Goal: Task Accomplishment & Management: Manage account settings

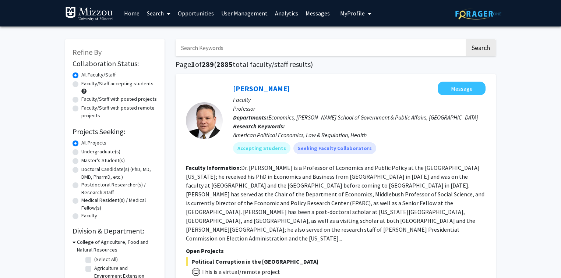
click at [250, 14] on link "User Management" at bounding box center [244, 13] width 54 height 26
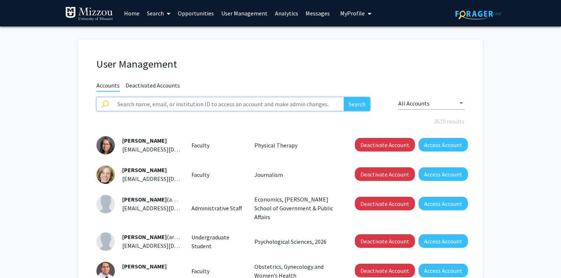
click at [263, 106] on input "text" at bounding box center [228, 104] width 231 height 14
type input "N"
click at [250, 104] on input "text" at bounding box center [228, 104] width 231 height 14
click at [263, 64] on h1 "User Management" at bounding box center [280, 64] width 368 height 13
click at [250, 103] on input "text" at bounding box center [228, 104] width 231 height 14
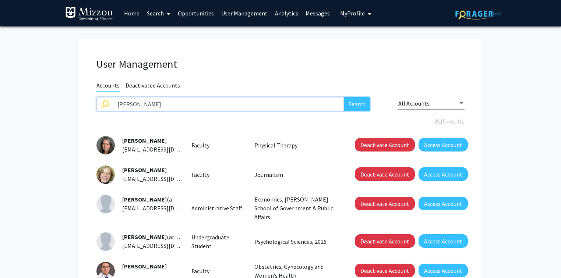
type input "[PERSON_NAME]"
click at [344, 97] on button "Search" at bounding box center [357, 104] width 26 height 14
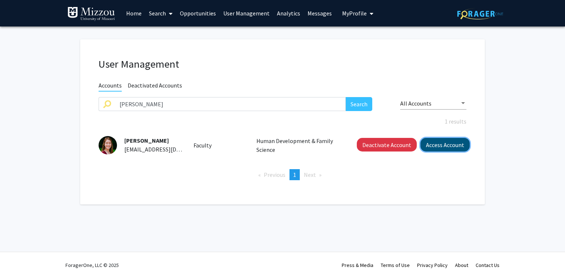
click at [434, 146] on button "Access Account" at bounding box center [444, 145] width 49 height 14
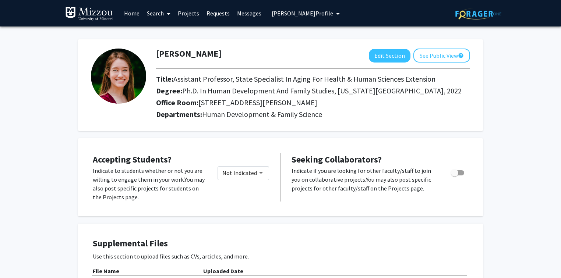
click at [337, 32] on div "[PERSON_NAME] Edit Section See Public View help Title: Assistant Professor, Sta…" at bounding box center [280, 81] width 405 height 99
click at [313, 16] on span "[PERSON_NAME] Profile" at bounding box center [301, 13] width 61 height 7
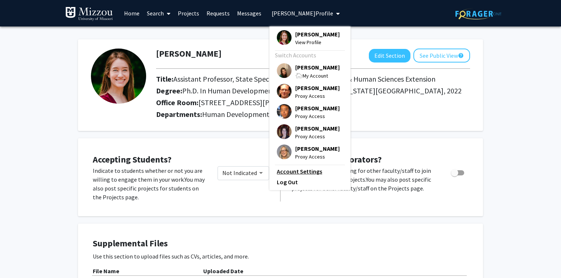
click at [301, 174] on link "Account Settings" at bounding box center [310, 171] width 66 height 9
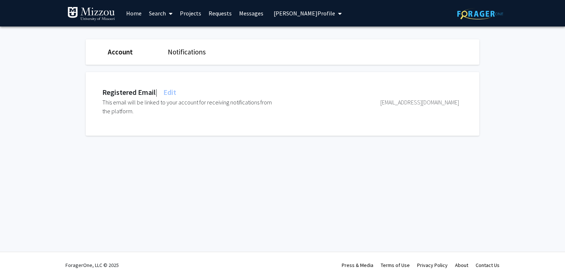
click at [198, 51] on link "Notifications" at bounding box center [187, 51] width 38 height 9
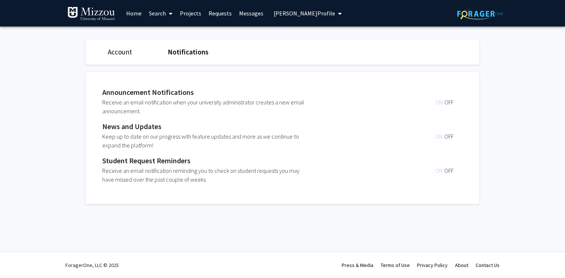
click at [504, 56] on fg-settings "Account Notifications Announcement Notifications Receive an email notification …" at bounding box center [282, 123] width 565 height 194
click at [157, 15] on link "Search" at bounding box center [160, 13] width 31 height 26
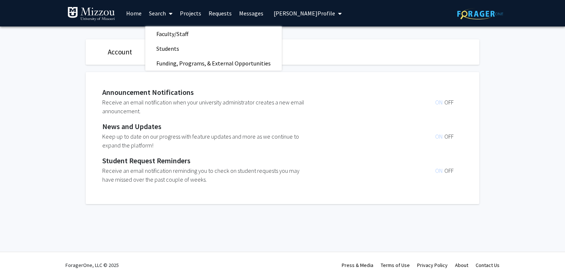
click at [159, 34] on span "Faculty/Staff" at bounding box center [172, 33] width 54 height 15
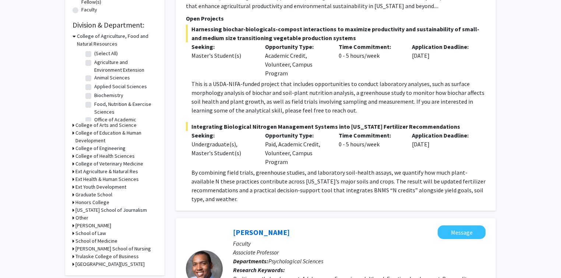
click at [74, 35] on icon at bounding box center [73, 36] width 3 height 8
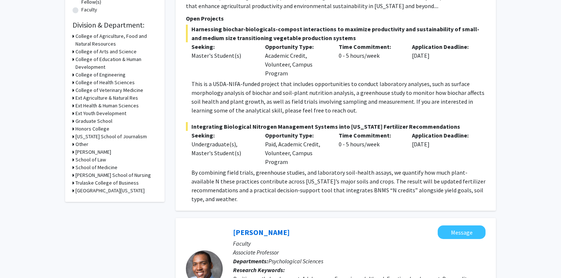
click at [73, 35] on icon at bounding box center [73, 36] width 2 height 8
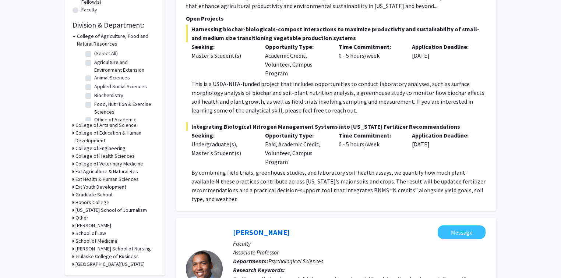
click at [94, 54] on label "(Select All)" at bounding box center [106, 54] width 24 height 8
click at [94, 54] on input "(Select All)" at bounding box center [96, 52] width 5 height 5
checkbox input "true"
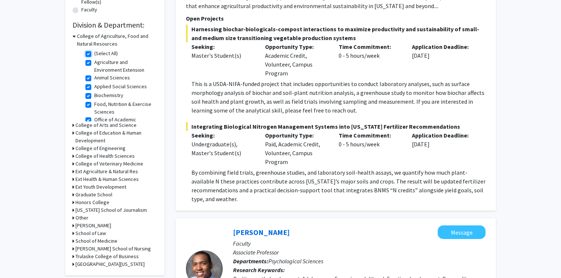
checkbox input "true"
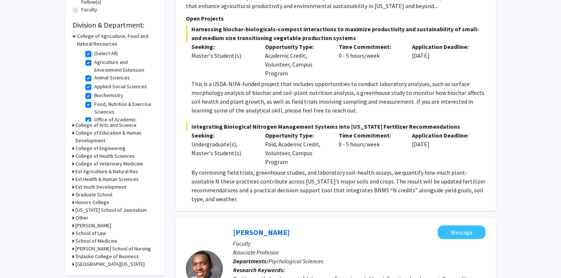
checkbox input "true"
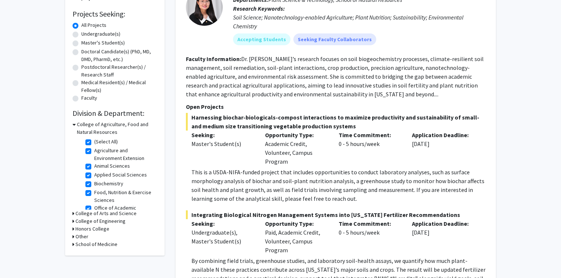
scroll to position [147, 0]
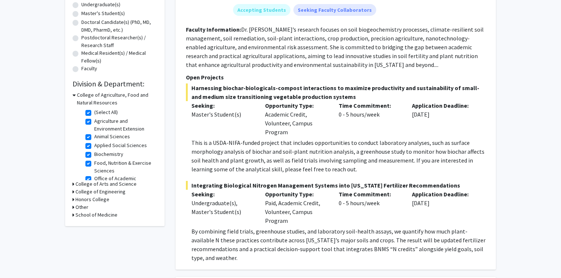
click at [72, 184] on icon at bounding box center [73, 184] width 2 height 8
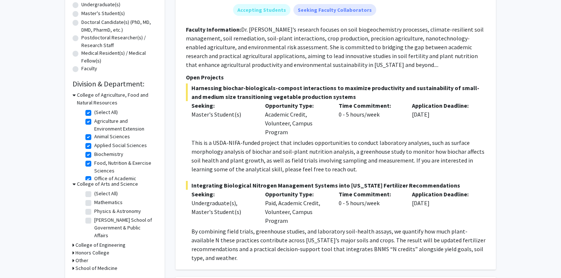
click at [94, 194] on label "(Select All)" at bounding box center [106, 194] width 24 height 8
click at [94, 194] on input "(Select All)" at bounding box center [96, 192] width 5 height 5
checkbox input "true"
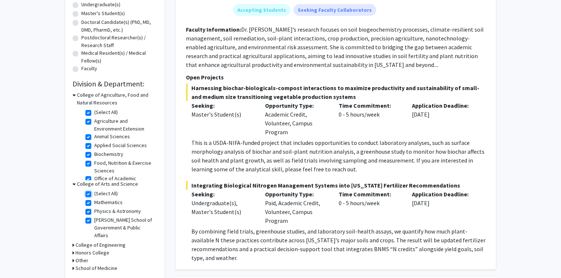
checkbox input "true"
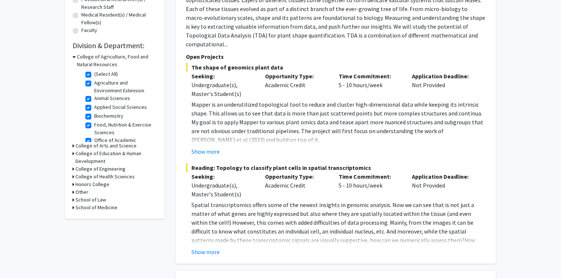
scroll to position [177, 0]
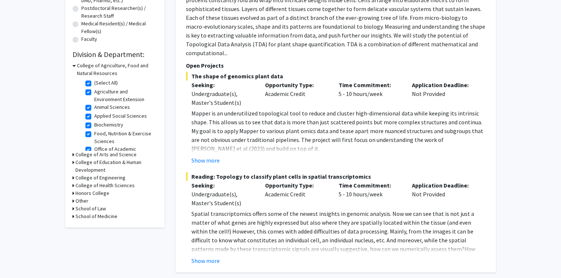
click at [74, 65] on icon at bounding box center [73, 66] width 3 height 8
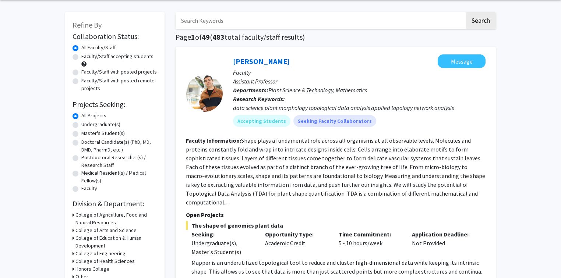
scroll to position [0, 0]
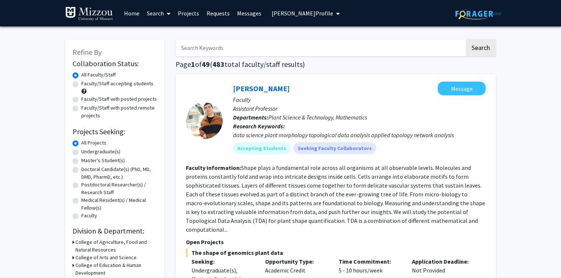
click at [276, 14] on span "[PERSON_NAME] Profile" at bounding box center [301, 13] width 61 height 7
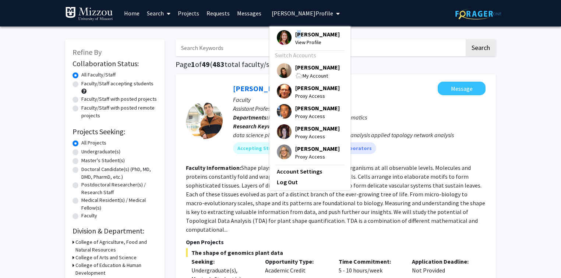
click at [298, 35] on span "[PERSON_NAME]" at bounding box center [317, 34] width 45 height 8
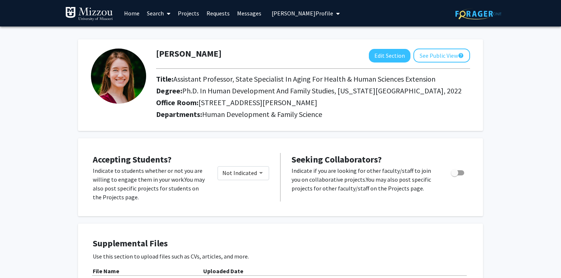
click at [312, 14] on span "[PERSON_NAME] Profile" at bounding box center [301, 13] width 61 height 7
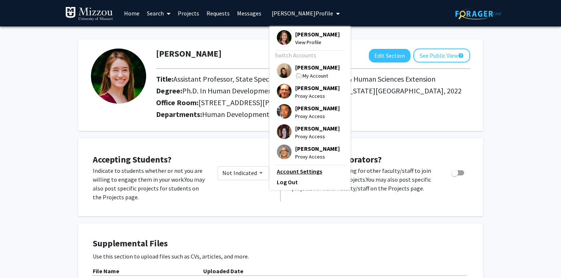
click at [306, 174] on link "Account Settings" at bounding box center [310, 171] width 66 height 9
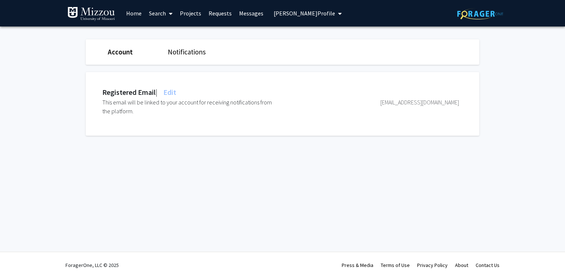
click at [175, 92] on span "Edit" at bounding box center [169, 92] width 14 height 9
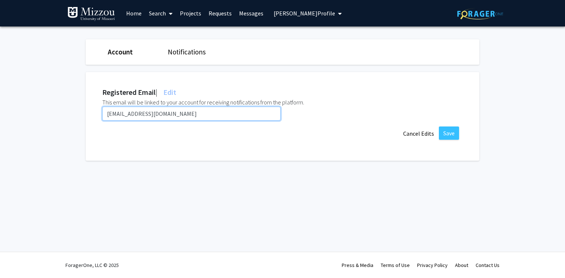
click at [178, 114] on input "[EMAIL_ADDRESS][DOMAIN_NAME]" at bounding box center [191, 114] width 178 height 14
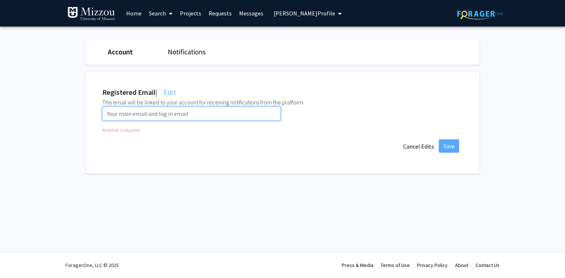
click at [237, 113] on input "email" at bounding box center [191, 114] width 178 height 14
paste input "[EMAIL_ADDRESS][DOMAIN_NAME]"
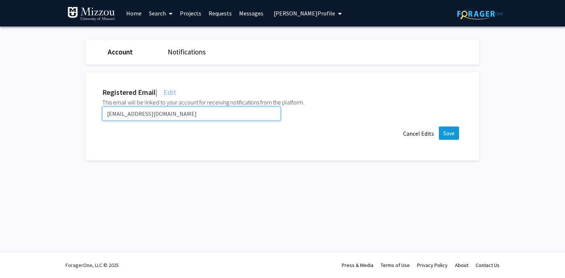
type input "[EMAIL_ADDRESS][DOMAIN_NAME]"
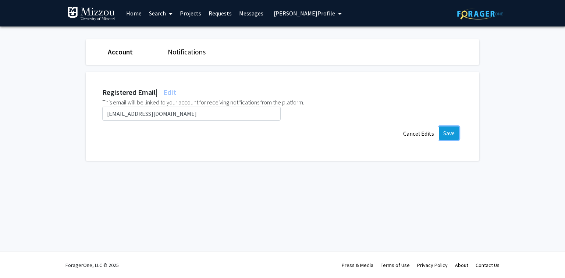
click at [450, 136] on button "Save" at bounding box center [449, 133] width 20 height 13
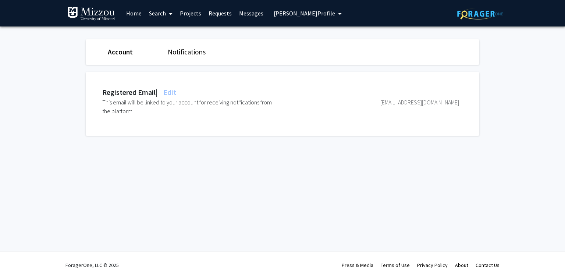
click at [299, 14] on span "[PERSON_NAME] Profile" at bounding box center [304, 13] width 61 height 7
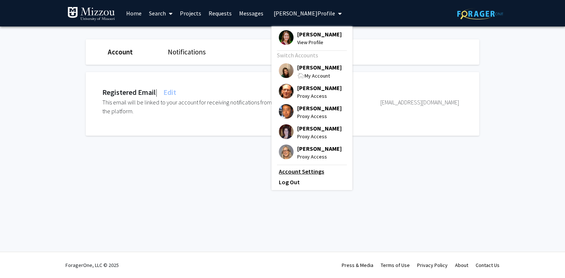
click at [301, 173] on link "Account Settings" at bounding box center [312, 171] width 66 height 9
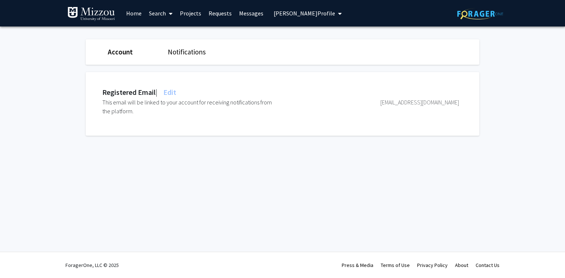
click at [307, 13] on span "[PERSON_NAME] Profile" at bounding box center [304, 13] width 61 height 7
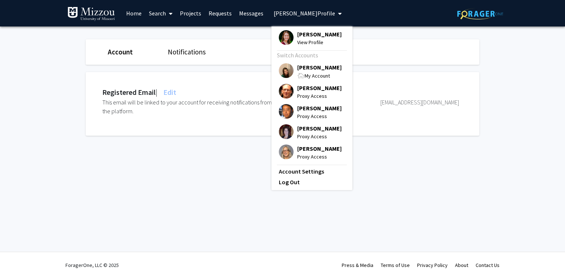
click at [310, 68] on span "[PERSON_NAME]" at bounding box center [319, 67] width 45 height 8
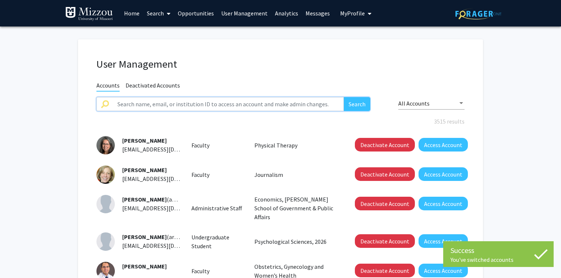
click at [286, 102] on input "text" at bounding box center [228, 104] width 231 height 14
paste input "[EMAIL_ADDRESS][DOMAIN_NAME]"
type input "[EMAIL_ADDRESS][DOMAIN_NAME]"
click at [351, 107] on button "Search" at bounding box center [357, 104] width 26 height 14
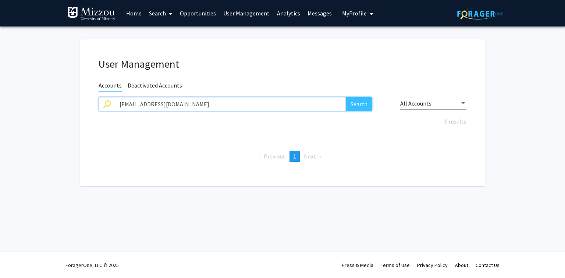
click at [328, 104] on input "[EMAIL_ADDRESS][DOMAIN_NAME]" at bounding box center [230, 104] width 231 height 14
click at [336, 67] on h1 "User Management" at bounding box center [283, 64] width 368 height 13
click at [347, 12] on span "My Profile" at bounding box center [354, 13] width 25 height 7
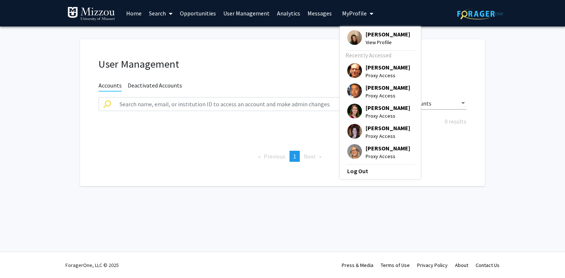
click at [369, 109] on span "[PERSON_NAME]" at bounding box center [388, 108] width 45 height 8
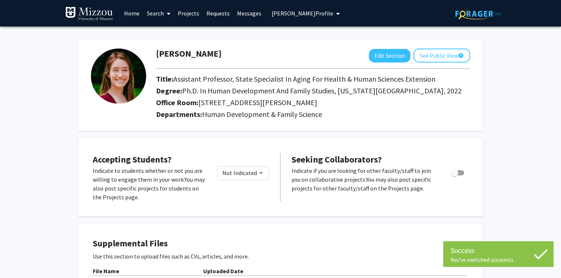
click at [322, 14] on span "[PERSON_NAME] Profile" at bounding box center [301, 13] width 61 height 7
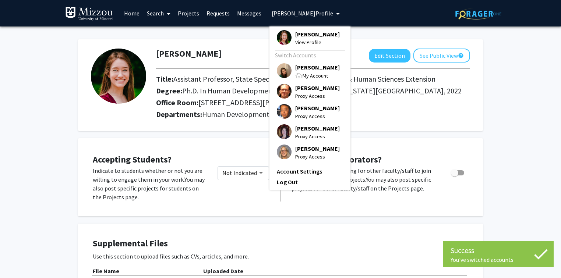
click at [306, 173] on link "Account Settings" at bounding box center [310, 171] width 66 height 9
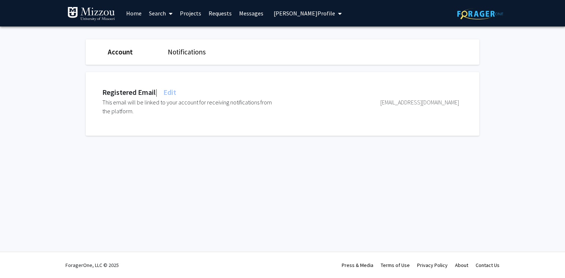
click at [176, 92] on span "Edit" at bounding box center [169, 92] width 14 height 9
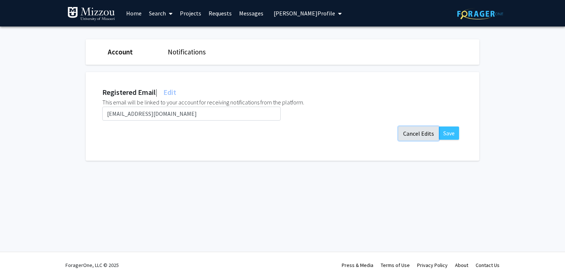
click at [410, 134] on button "Cancel Edits" at bounding box center [418, 134] width 40 height 14
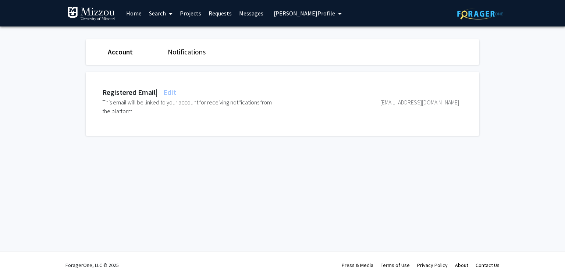
click at [392, 170] on div "Skip navigation Home Search Projects Requests Messages [PERSON_NAME] Profile [P…" at bounding box center [282, 139] width 565 height 278
click at [524, 102] on fg-settings "Account Notifications Registered Email | Edit This email will be linked to your…" at bounding box center [282, 89] width 565 height 126
click at [509, 82] on fg-settings "Account Notifications Registered Email | Edit This email will be linked to your…" at bounding box center [282, 89] width 565 height 126
click at [306, 13] on span "[PERSON_NAME] Profile" at bounding box center [304, 13] width 61 height 7
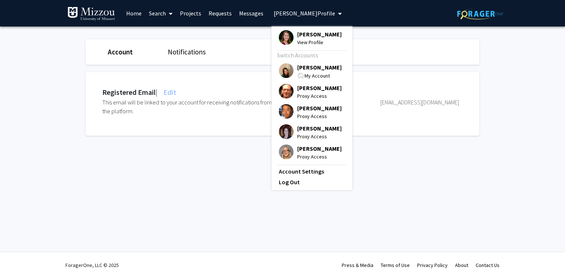
click at [306, 13] on span "[PERSON_NAME] Profile" at bounding box center [304, 13] width 61 height 7
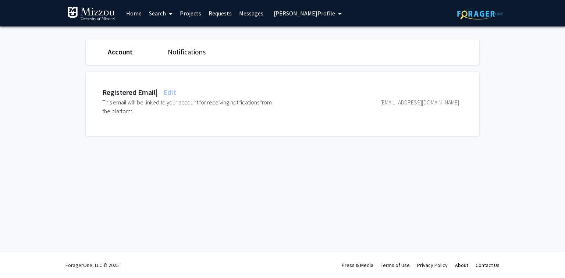
click at [296, 14] on span "[PERSON_NAME] Profile" at bounding box center [304, 13] width 61 height 7
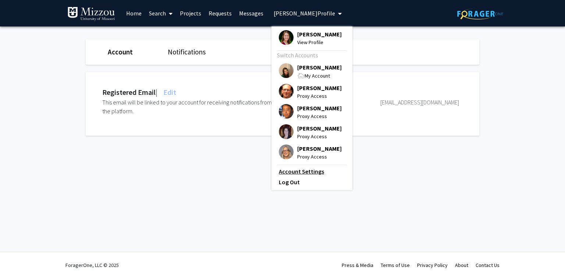
click at [294, 174] on link "Account Settings" at bounding box center [312, 171] width 66 height 9
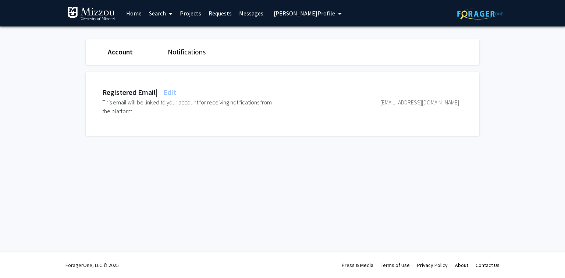
click at [305, 15] on span "[PERSON_NAME] Profile" at bounding box center [304, 13] width 61 height 7
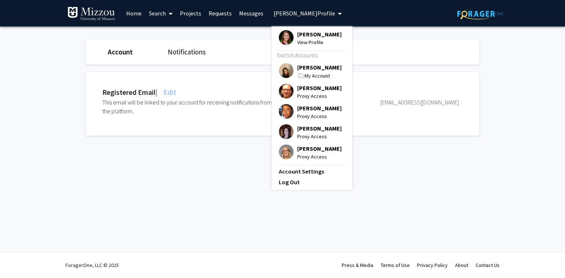
click at [308, 67] on span "[PERSON_NAME]" at bounding box center [319, 67] width 45 height 8
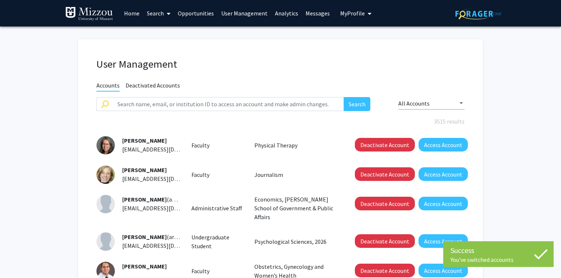
click at [248, 12] on link "User Management" at bounding box center [244, 13] width 54 height 26
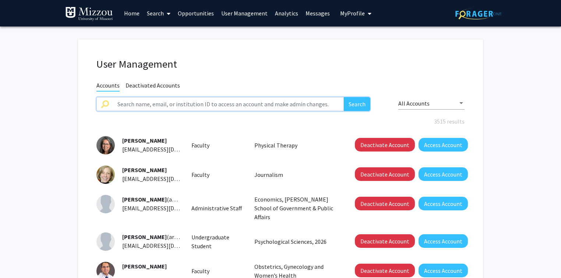
paste input "[EMAIL_ADDRESS][DOMAIN_NAME]"
type input "[EMAIL_ADDRESS][DOMAIN_NAME]"
click at [355, 104] on button "Search" at bounding box center [357, 104] width 26 height 14
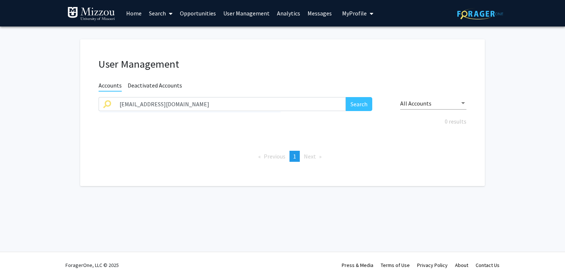
click at [166, 86] on span "Deactivated Accounts" at bounding box center [155, 86] width 54 height 9
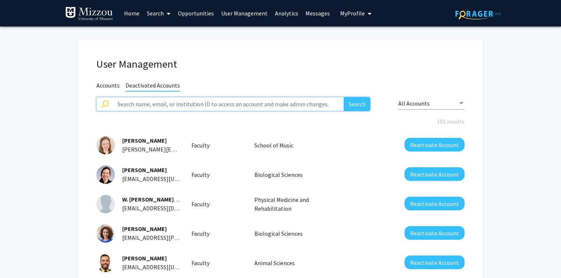
click at [166, 103] on input "text" at bounding box center [228, 104] width 231 height 14
paste input "[EMAIL_ADDRESS][DOMAIN_NAME]"
type input "[EMAIL_ADDRESS][DOMAIN_NAME]"
click at [344, 97] on button "Search" at bounding box center [357, 104] width 26 height 14
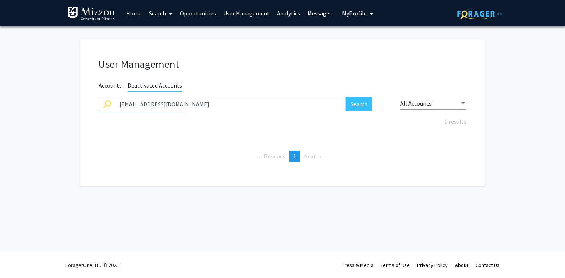
click at [216, 38] on div "User Management Accounts Deactivated Accounts [EMAIL_ADDRESS][DOMAIN_NAME] Sear…" at bounding box center [282, 109] width 405 height 154
click at [162, 14] on link "Search" at bounding box center [160, 13] width 31 height 26
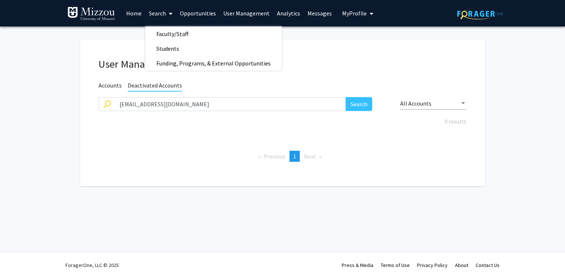
click at [280, 13] on link "Analytics" at bounding box center [288, 13] width 31 height 26
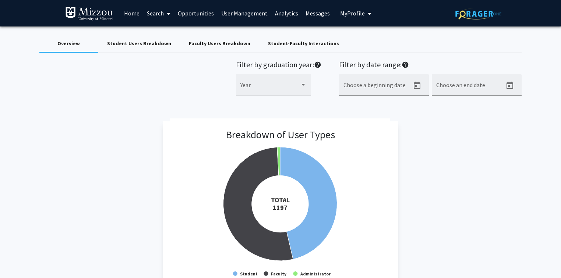
drag, startPoint x: 214, startPoint y: 146, endPoint x: 81, endPoint y: 107, distance: 138.2
click at [109, 43] on div "Student Users Breakdown" at bounding box center [139, 44] width 64 height 8
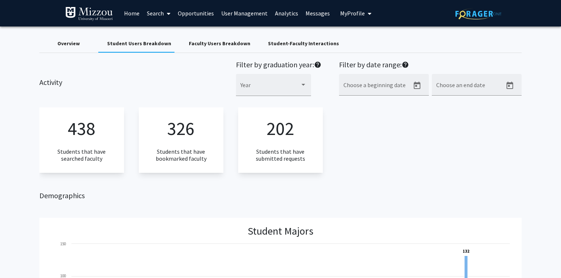
click at [61, 44] on div "Overview" at bounding box center [68, 44] width 22 height 8
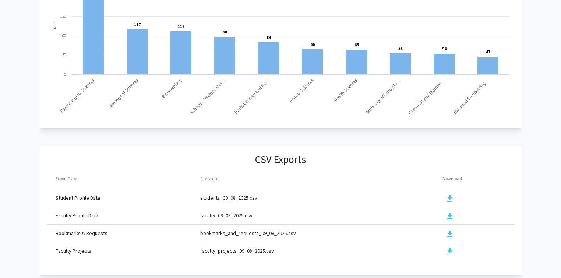
scroll to position [789, 0]
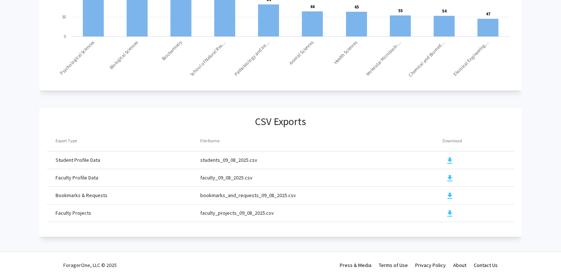
click at [448, 156] on mat-icon "download" at bounding box center [449, 160] width 9 height 9
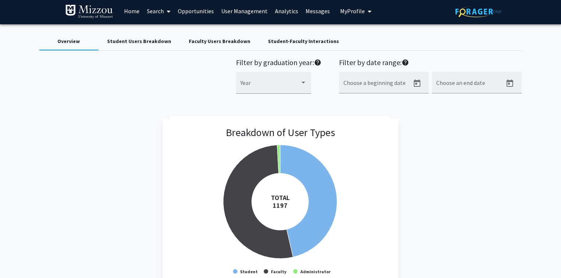
scroll to position [0, 0]
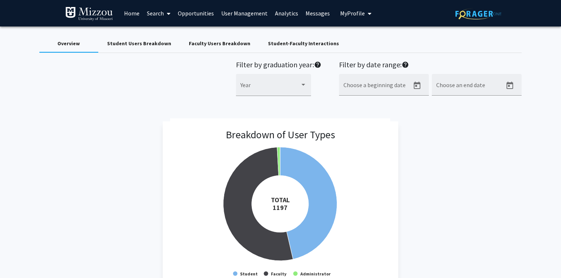
click at [156, 43] on div "Student Users Breakdown" at bounding box center [139, 44] width 64 height 8
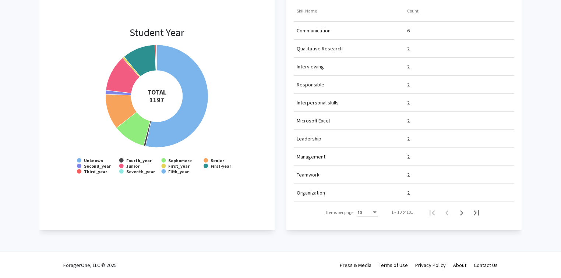
scroll to position [632, 0]
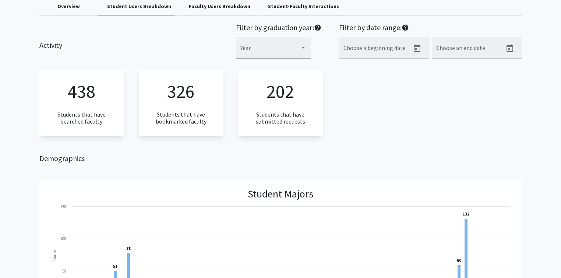
scroll to position [0, 0]
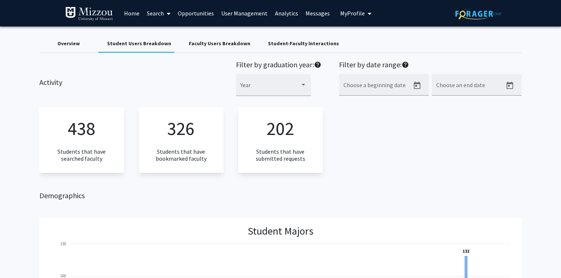
click at [256, 13] on link "User Management" at bounding box center [244, 13] width 54 height 26
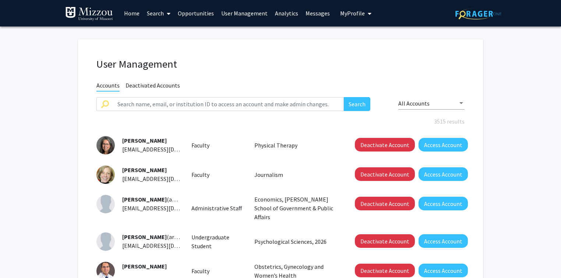
click at [292, 32] on div "User Management Accounts Deactivated Accounts Search All Accounts 3515 results …" at bounding box center [280, 254] width 405 height 445
click at [350, 14] on span "My Profile" at bounding box center [352, 13] width 25 height 7
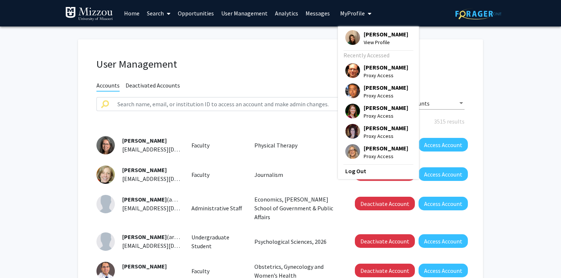
click at [264, 43] on div "User Management Accounts Deactivated Accounts Search All Accounts 3515 results …" at bounding box center [280, 258] width 405 height 438
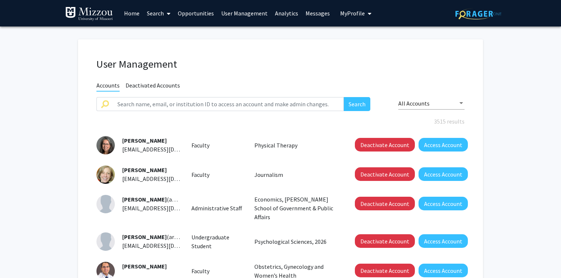
click at [21, 96] on fg-user-management "User Management Accounts Deactivated Accounts Search All Accounts 3515 results …" at bounding box center [280, 260] width 561 height 468
click at [343, 14] on span "My Profile" at bounding box center [352, 13] width 25 height 7
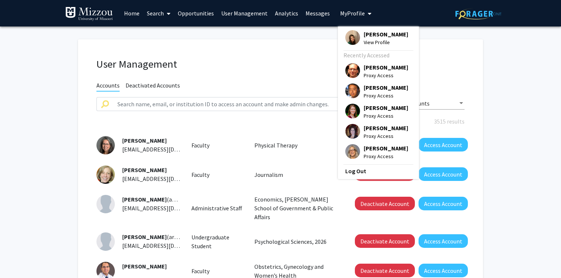
click at [372, 109] on span "[PERSON_NAME]" at bounding box center [385, 108] width 45 height 8
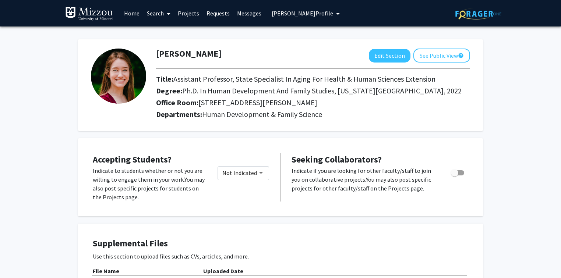
click at [320, 11] on span "[PERSON_NAME] Profile" at bounding box center [301, 13] width 61 height 7
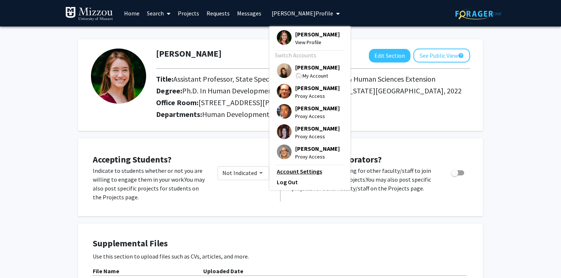
click at [307, 171] on link "Account Settings" at bounding box center [310, 171] width 66 height 9
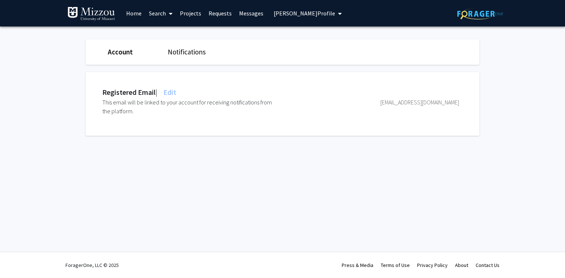
click at [500, 122] on fg-settings "Account Notifications Registered Email | Edit This email will be linked to your…" at bounding box center [282, 89] width 565 height 126
click at [523, 78] on fg-settings "Account Notifications Registered Email | Edit This email will be linked to your…" at bounding box center [282, 89] width 565 height 126
click at [174, 91] on span "Edit" at bounding box center [169, 92] width 14 height 9
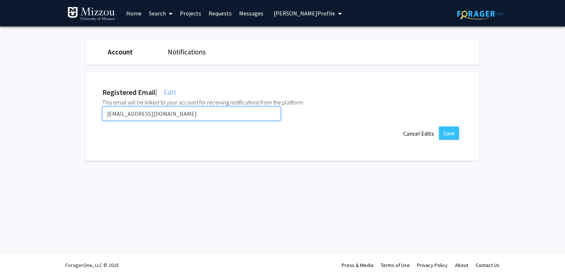
click at [175, 114] on input "[EMAIL_ADDRESS][DOMAIN_NAME]" at bounding box center [191, 114] width 178 height 14
drag, startPoint x: 175, startPoint y: 114, endPoint x: 83, endPoint y: 110, distance: 92.1
click at [83, 110] on div "Registered Email | Edit This email will be linked to your account for receiving…" at bounding box center [282, 116] width 405 height 89
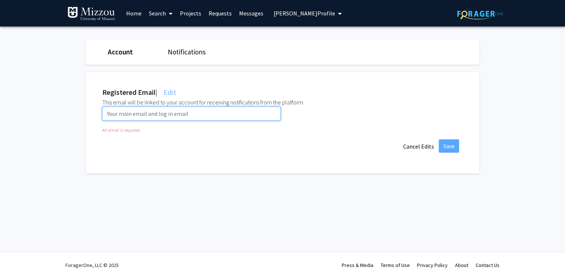
paste input "[EMAIL_ADDRESS][DOMAIN_NAME]"
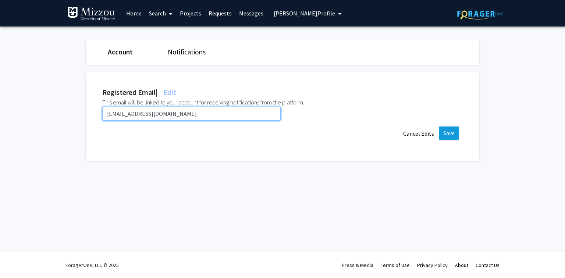
type input "[EMAIL_ADDRESS][DOMAIN_NAME]"
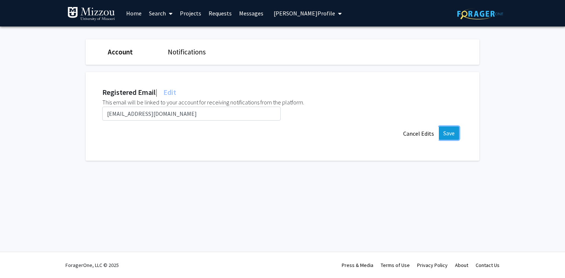
click at [448, 135] on button "Save" at bounding box center [449, 133] width 20 height 13
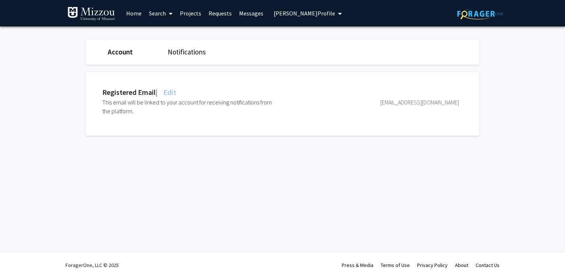
click at [320, 14] on span "[PERSON_NAME] Profile" at bounding box center [304, 13] width 61 height 7
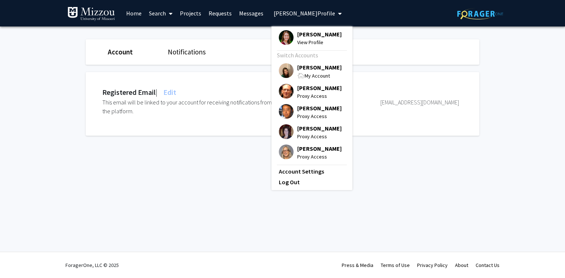
click at [321, 67] on span "[PERSON_NAME]" at bounding box center [319, 67] width 45 height 8
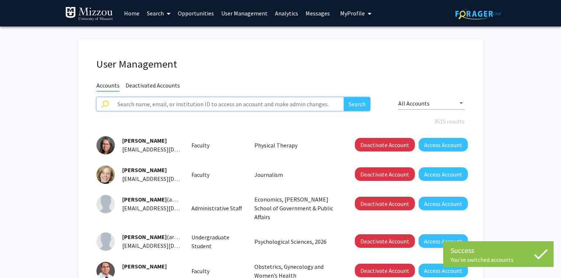
click at [295, 107] on input "text" at bounding box center [228, 104] width 231 height 14
paste input "[EMAIL_ADDRESS][DOMAIN_NAME]"
type input "[EMAIL_ADDRESS][DOMAIN_NAME]"
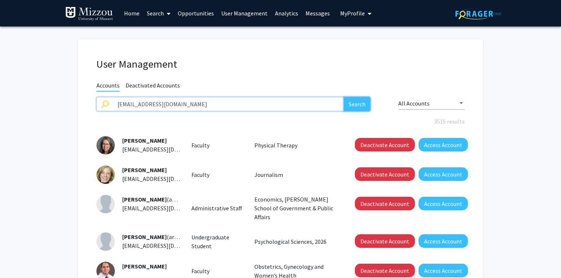
click at [355, 107] on button "Search" at bounding box center [357, 104] width 26 height 14
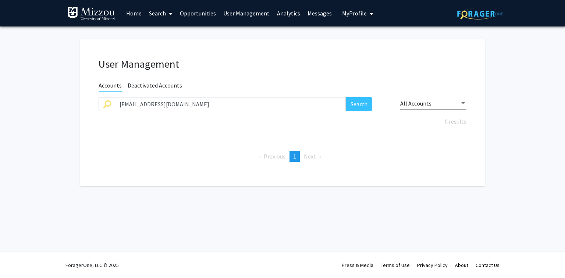
click at [430, 104] on span "All Accounts" at bounding box center [415, 103] width 31 height 7
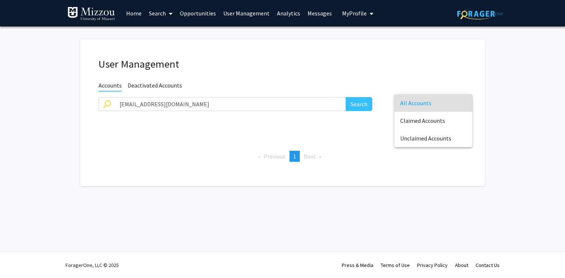
click at [427, 104] on span "All Accounts" at bounding box center [433, 103] width 66 height 18
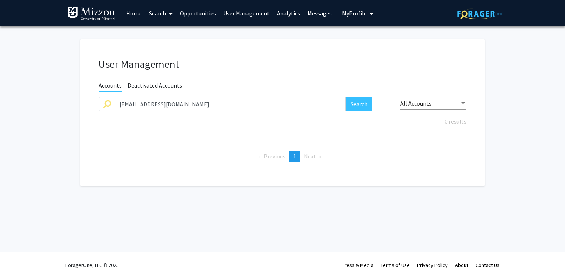
click at [169, 84] on span "Deactivated Accounts" at bounding box center [155, 86] width 54 height 9
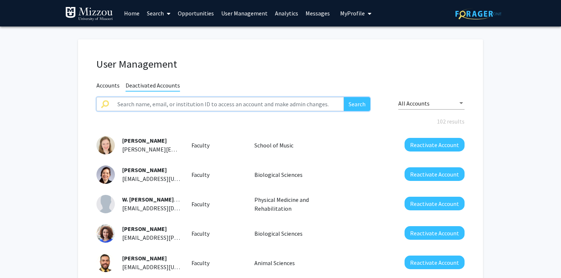
click at [171, 103] on input "text" at bounding box center [228, 104] width 231 height 14
paste input "[EMAIL_ADDRESS][DOMAIN_NAME]"
type input "[EMAIL_ADDRESS][DOMAIN_NAME]"
click at [344, 97] on button "Search" at bounding box center [357, 104] width 26 height 14
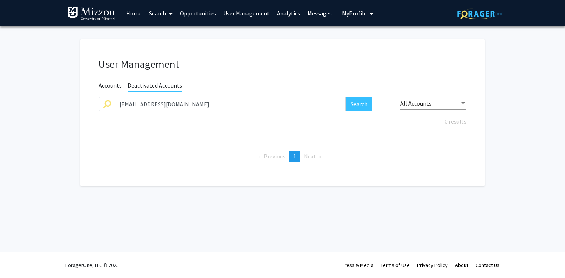
click at [310, 62] on h1 "User Management" at bounding box center [283, 64] width 368 height 13
click at [102, 85] on span "Accounts" at bounding box center [110, 86] width 23 height 9
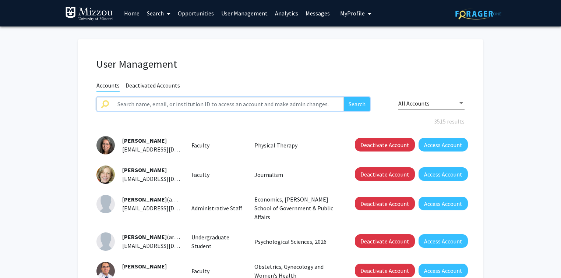
click at [133, 104] on input "text" at bounding box center [228, 104] width 231 height 14
paste input "[EMAIL_ADDRESS][DOMAIN_NAME]"
type input "[EMAIL_ADDRESS][DOMAIN_NAME]"
click at [355, 106] on button "Search" at bounding box center [357, 104] width 26 height 14
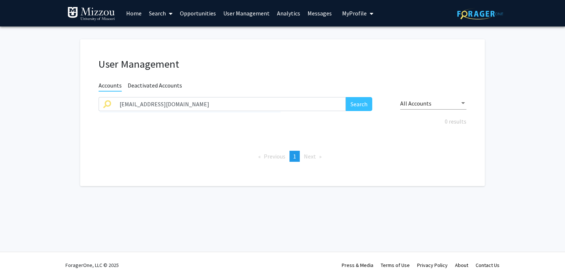
click at [347, 70] on h1 "User Management" at bounding box center [283, 64] width 368 height 13
click at [144, 85] on span "Deactivated Accounts" at bounding box center [155, 86] width 54 height 9
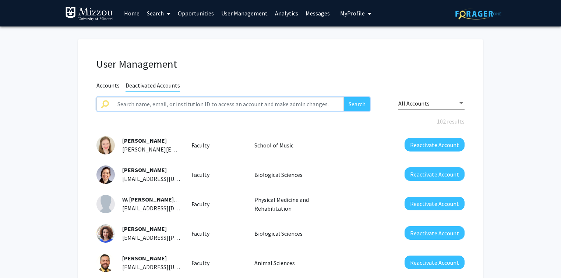
click at [185, 103] on input "text" at bounding box center [228, 104] width 231 height 14
paste input "[EMAIL_ADDRESS][DOMAIN_NAME]"
type input "[EMAIL_ADDRESS][DOMAIN_NAME]"
click at [362, 104] on button "Search" at bounding box center [357, 104] width 26 height 14
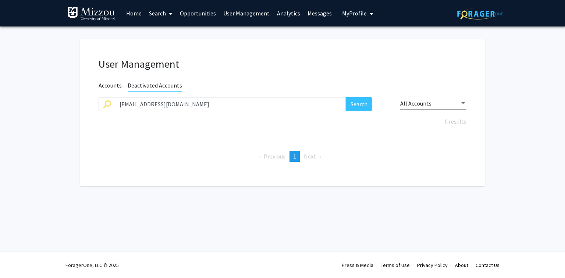
click at [356, 71] on div "User Management" at bounding box center [282, 66] width 379 height 16
click at [351, 65] on h1 "User Management" at bounding box center [283, 64] width 368 height 13
click at [513, 57] on fg-user-management "User Management Accounts Deactivated Accounts [EMAIL_ADDRESS][DOMAIN_NAME] Sear…" at bounding box center [282, 114] width 565 height 176
click at [495, 62] on fg-user-management "User Management Accounts Deactivated Accounts [EMAIL_ADDRESS][DOMAIN_NAME] Sear…" at bounding box center [282, 114] width 565 height 176
click at [279, 15] on link "Analytics" at bounding box center [288, 13] width 31 height 26
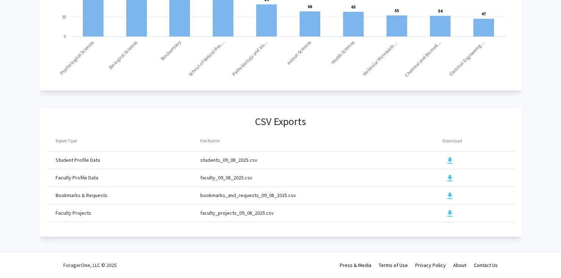
scroll to position [789, 0]
click at [449, 174] on mat-icon "download" at bounding box center [449, 178] width 9 height 9
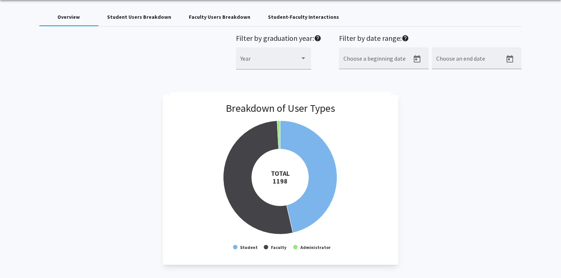
scroll to position [0, 0]
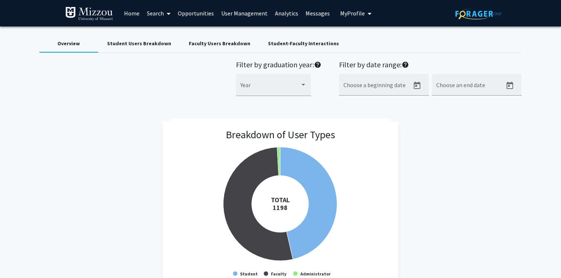
click at [346, 15] on span "My Profile" at bounding box center [352, 13] width 25 height 7
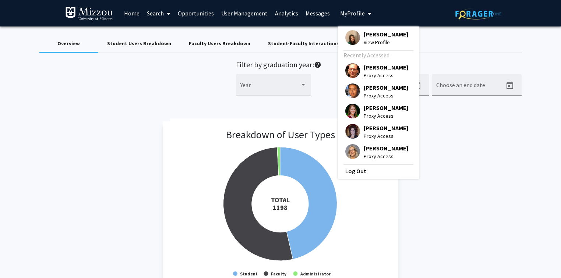
click at [365, 34] on span "[PERSON_NAME]" at bounding box center [385, 34] width 45 height 8
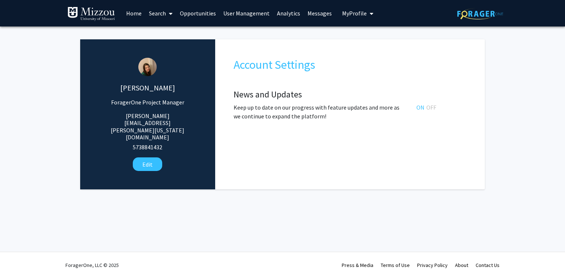
click at [346, 35] on div "Katie Palmer ForagerOne Project Manager katie.palmer@missouri.edu 5738841432 Ed…" at bounding box center [282, 110] width 405 height 157
click at [510, 50] on fg-administrator "Katie Palmer ForagerOne Project Manager katie.palmer@missouri.edu 5738841432 Ed…" at bounding box center [282, 116] width 565 height 180
click at [359, 13] on span "My Profile" at bounding box center [354, 13] width 25 height 7
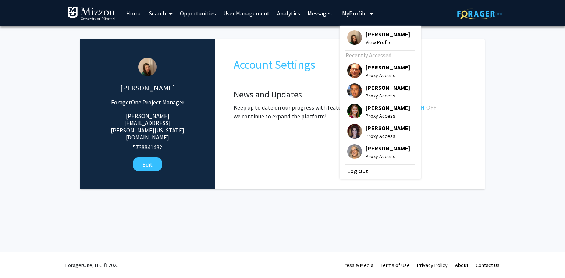
click at [369, 34] on span "[PERSON_NAME]" at bounding box center [388, 34] width 45 height 8
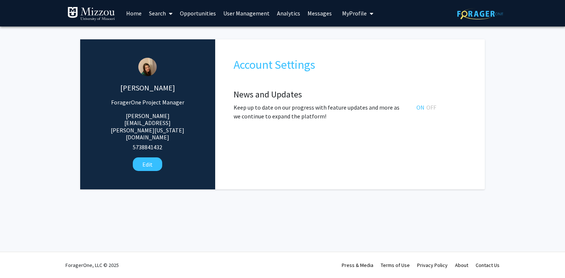
click at [228, 14] on link "User Management" at bounding box center [247, 13] width 54 height 26
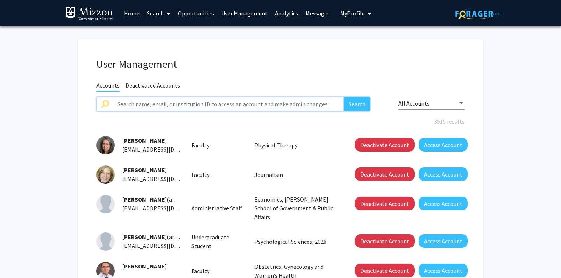
click at [241, 104] on input "text" at bounding box center [228, 104] width 231 height 14
type input "megan gilligan"
click at [344, 97] on button "Search" at bounding box center [357, 104] width 26 height 14
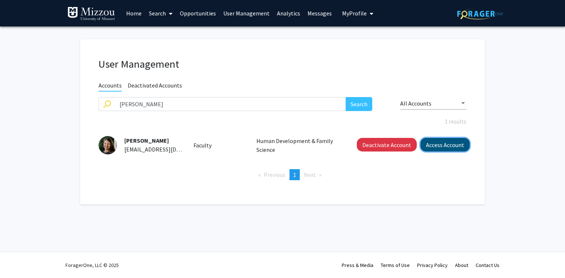
click at [433, 145] on button "Access Account" at bounding box center [444, 145] width 49 height 14
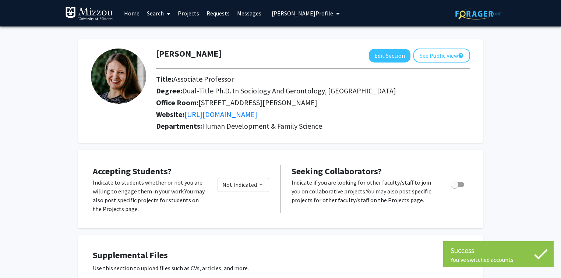
click at [281, 14] on span "Megan Gilligan's Profile" at bounding box center [301, 13] width 61 height 7
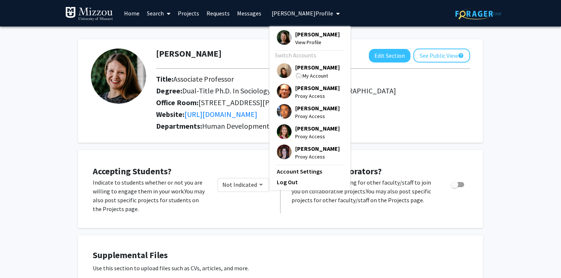
click at [282, 174] on link "Account Settings" at bounding box center [310, 171] width 66 height 9
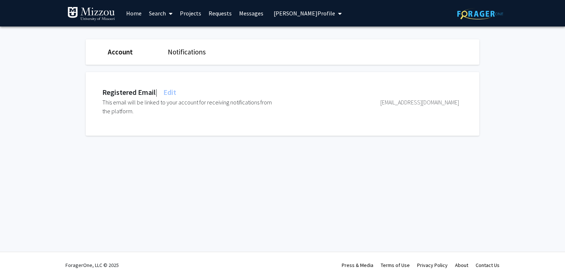
click at [174, 92] on span "Edit" at bounding box center [169, 92] width 14 height 9
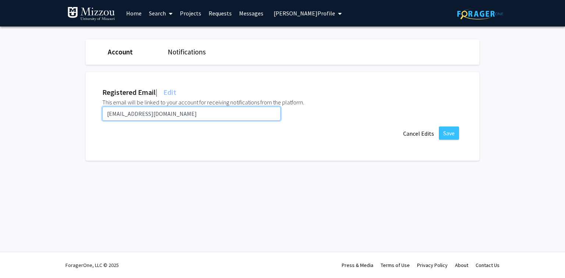
click at [213, 112] on input "mgilligan@umsystem.edu" at bounding box center [191, 114] width 178 height 14
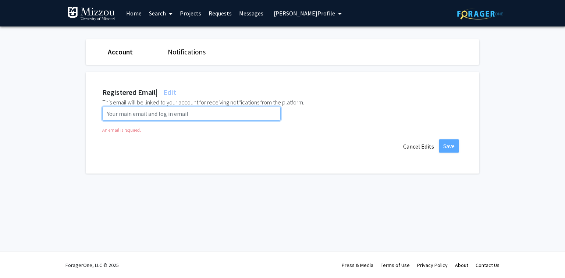
paste input "mgr2d@umsystem.edu"
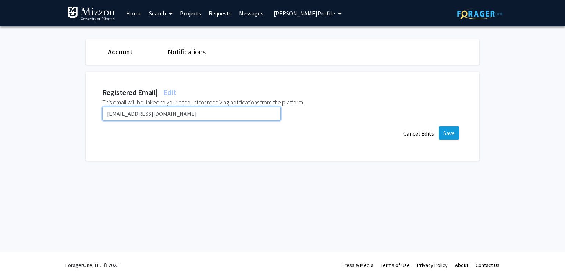
type input "mgr2d@umsystem.edu"
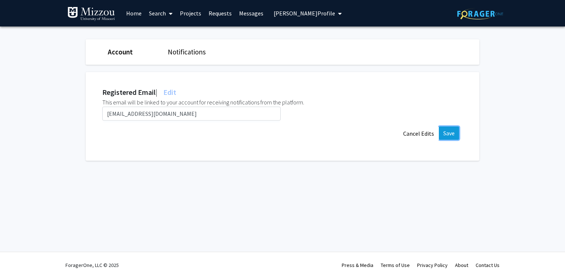
click at [449, 134] on button "Save" at bounding box center [449, 133] width 20 height 13
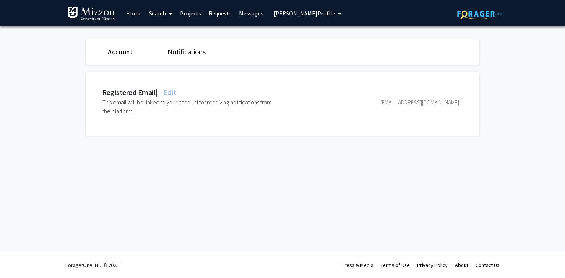
click at [281, 15] on span "Megan Gilligan's Profile" at bounding box center [304, 13] width 61 height 7
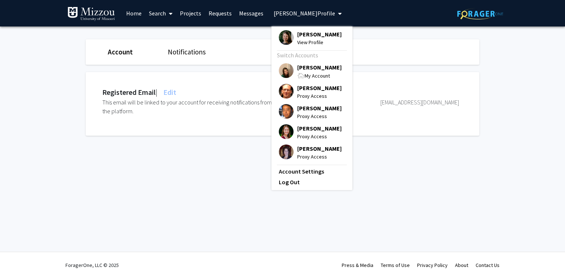
click at [302, 66] on span "[PERSON_NAME]" at bounding box center [319, 67] width 45 height 8
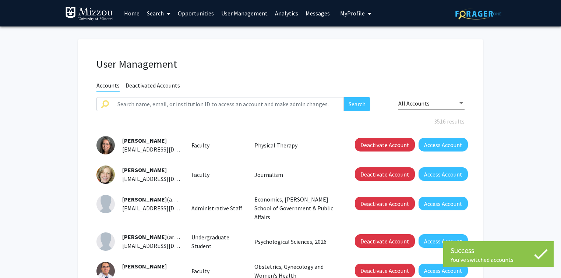
click at [244, 14] on link "User Management" at bounding box center [244, 13] width 54 height 26
click at [244, 102] on input "text" at bounding box center [228, 104] width 231 height 14
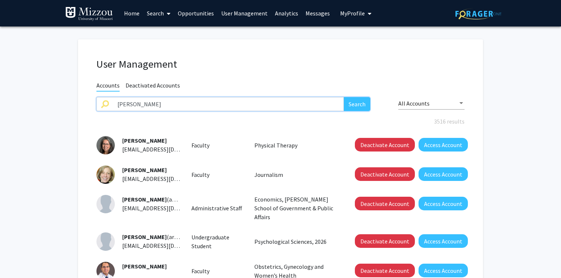
type input "clay hurdle"
click at [344, 97] on button "Search" at bounding box center [357, 104] width 26 height 14
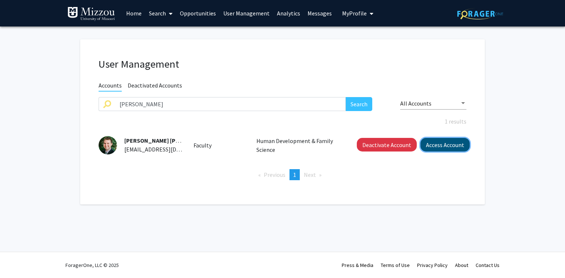
click at [445, 143] on button "Access Account" at bounding box center [444, 145] width 49 height 14
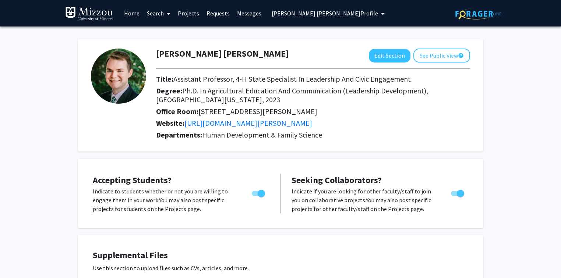
click at [275, 14] on span "J. Clay Hurdle's Profile" at bounding box center [324, 13] width 106 height 7
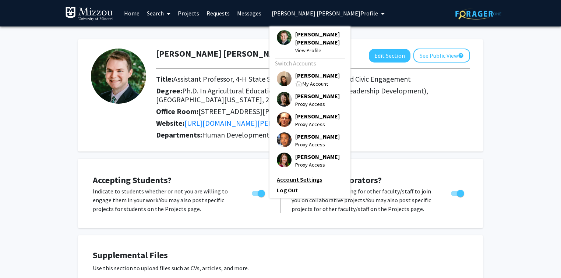
click at [287, 175] on link "Account Settings" at bounding box center [310, 179] width 66 height 9
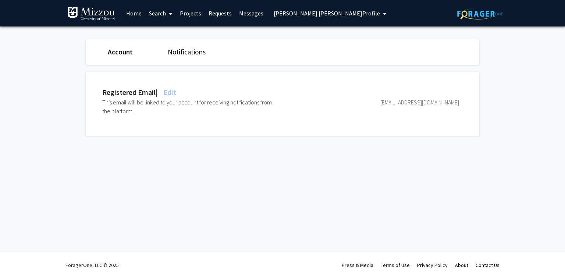
click at [175, 91] on span "Edit" at bounding box center [169, 92] width 14 height 9
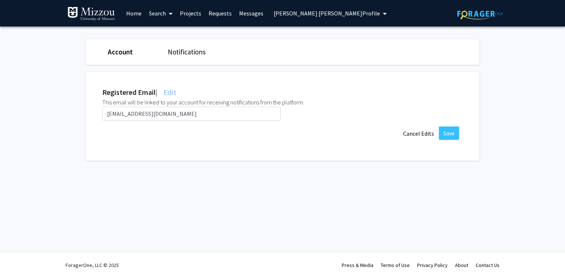
click at [317, 14] on span "J. Clay Hurdle's Profile" at bounding box center [327, 13] width 106 height 7
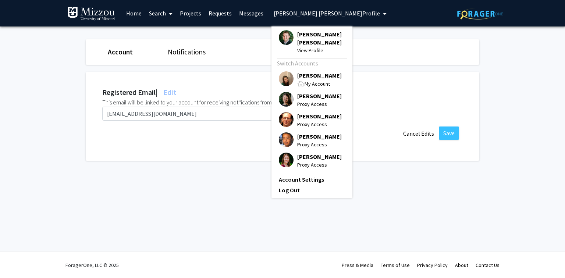
click at [313, 71] on span "[PERSON_NAME]" at bounding box center [319, 75] width 45 height 8
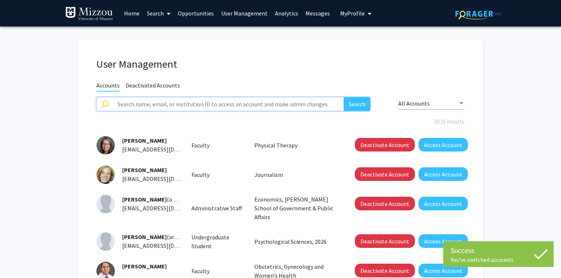
click at [284, 106] on input "text" at bounding box center [228, 104] width 231 height 14
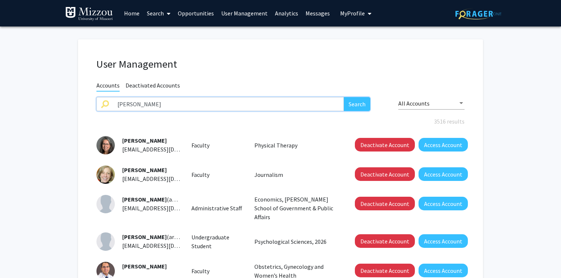
type input "shinyoung jeon"
click at [344, 97] on button "Search" at bounding box center [357, 104] width 26 height 14
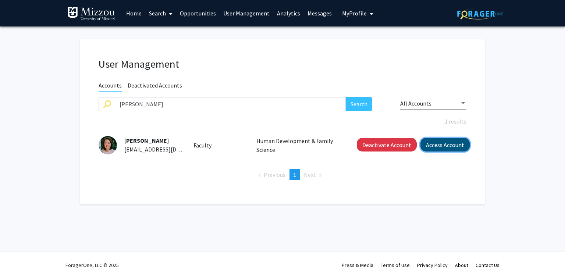
click at [434, 147] on button "Access Account" at bounding box center [444, 145] width 49 height 14
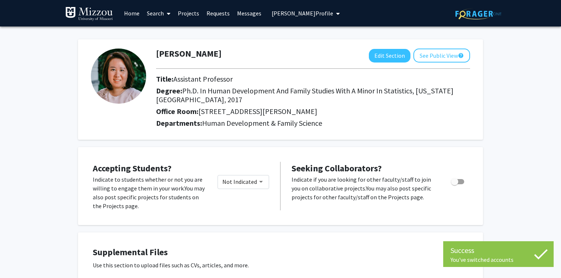
click at [322, 14] on span "Shinyoung Jeon's Profile" at bounding box center [301, 13] width 61 height 7
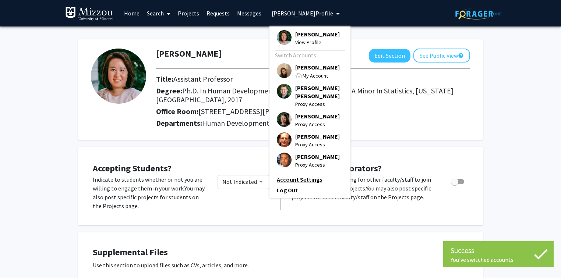
click at [301, 175] on link "Account Settings" at bounding box center [310, 179] width 66 height 9
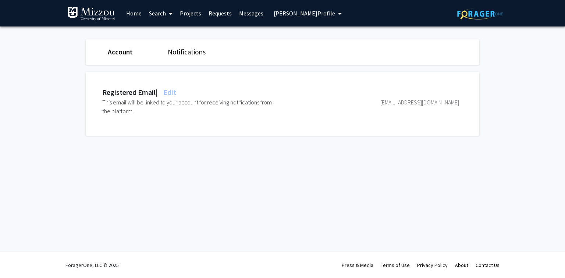
click at [174, 92] on span "Edit" at bounding box center [169, 92] width 14 height 9
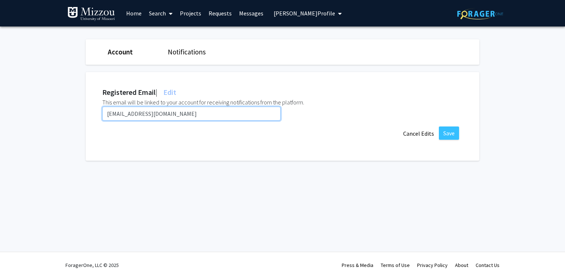
click at [175, 114] on input "sjeon@umsystem.edu" at bounding box center [191, 114] width 178 height 14
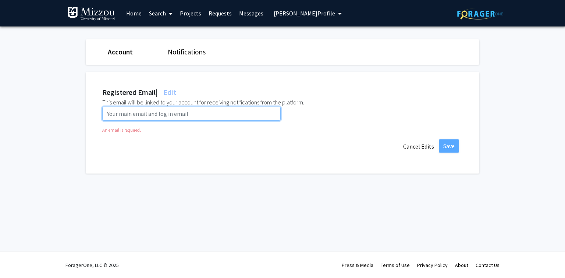
click at [199, 113] on input "email" at bounding box center [191, 114] width 178 height 14
paste input "sj5nr@umsystem.edu"
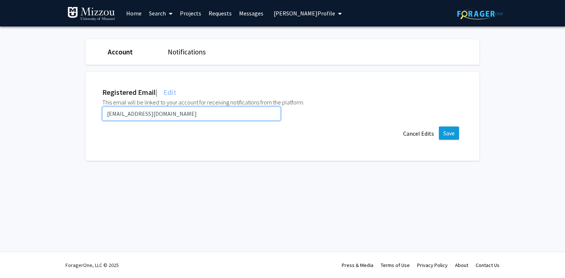
type input "sj5nr@umsystem.edu"
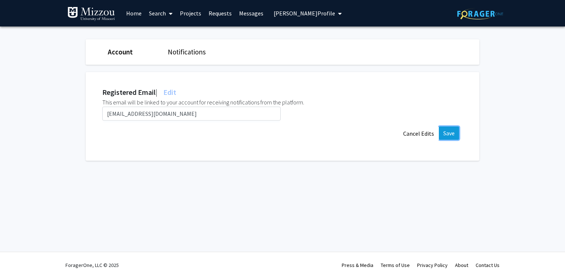
click at [452, 132] on button "Save" at bounding box center [449, 133] width 20 height 13
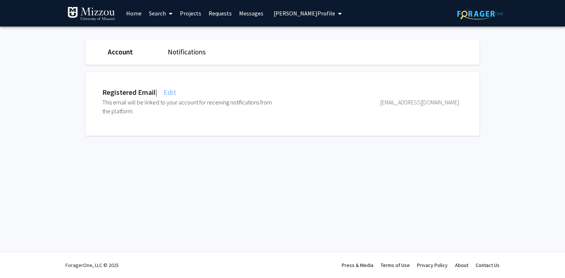
click at [306, 15] on span "Shinyoung Jeon's Profile" at bounding box center [304, 13] width 61 height 7
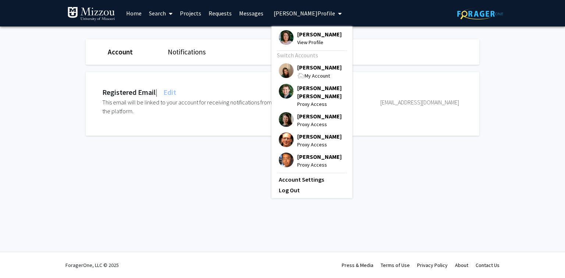
click at [305, 66] on span "[PERSON_NAME]" at bounding box center [319, 67] width 45 height 8
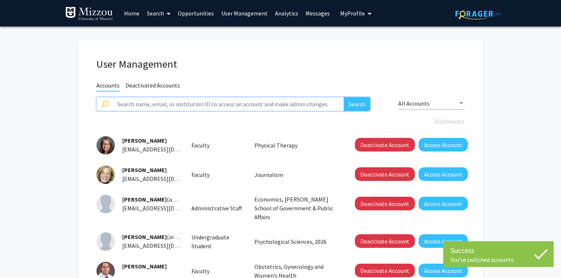
click at [294, 106] on input "text" at bounding box center [228, 104] width 231 height 14
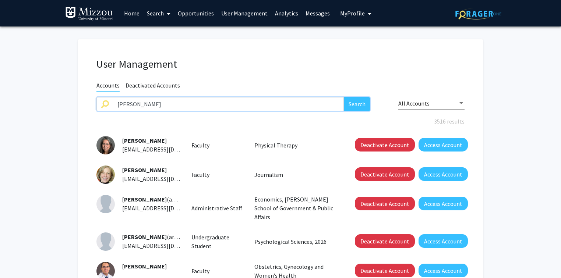
type input "steven krauss"
click at [344, 97] on button "Search" at bounding box center [357, 104] width 26 height 14
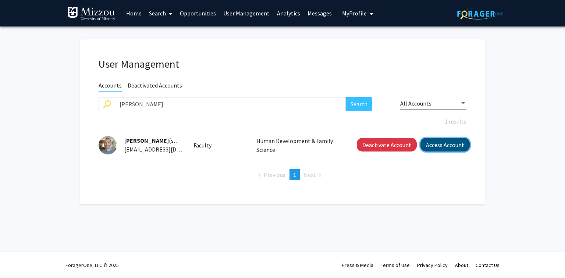
click at [436, 145] on button "Access Account" at bounding box center [444, 145] width 49 height 14
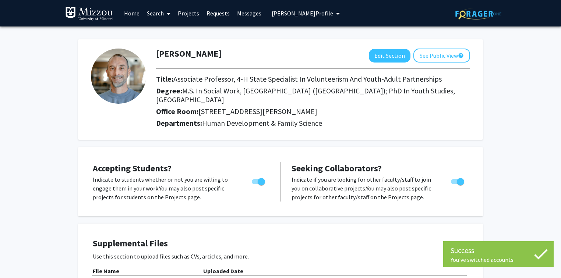
click at [312, 14] on span "Steven Krauss's Profile" at bounding box center [301, 13] width 61 height 7
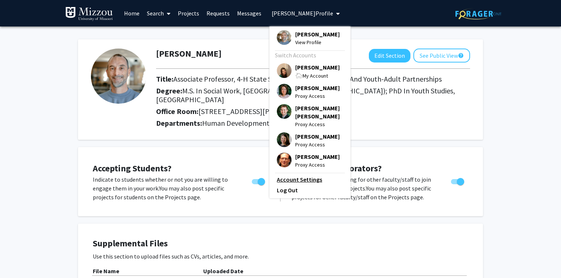
click at [304, 175] on link "Account Settings" at bounding box center [310, 179] width 66 height 9
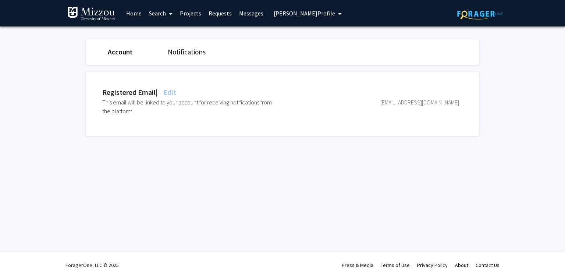
click at [316, 14] on span "Steven Krauss's Profile" at bounding box center [304, 13] width 61 height 7
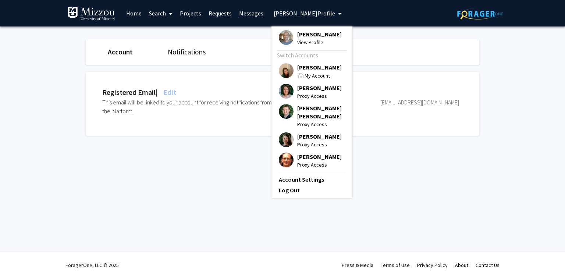
click at [312, 67] on span "[PERSON_NAME]" at bounding box center [319, 67] width 45 height 8
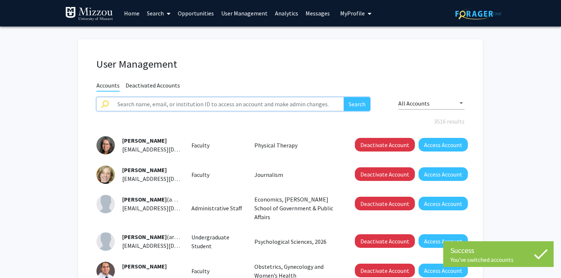
click at [302, 103] on input "text" at bounding box center [228, 104] width 231 height 14
type input "matthew ogan"
click at [344, 97] on button "Search" at bounding box center [357, 104] width 26 height 14
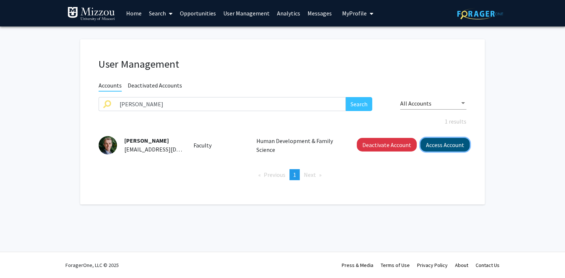
click at [431, 146] on button "Access Account" at bounding box center [444, 145] width 49 height 14
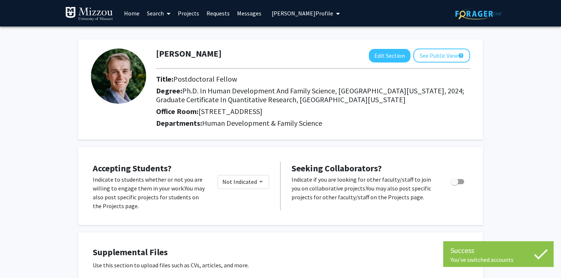
click at [277, 13] on span "Matthew Ogan's Profile" at bounding box center [301, 13] width 61 height 7
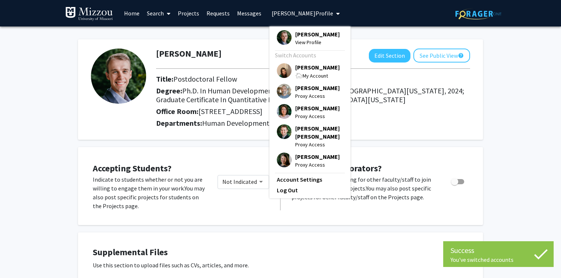
click at [277, 13] on span "Matthew Ogan's Profile" at bounding box center [301, 13] width 61 height 7
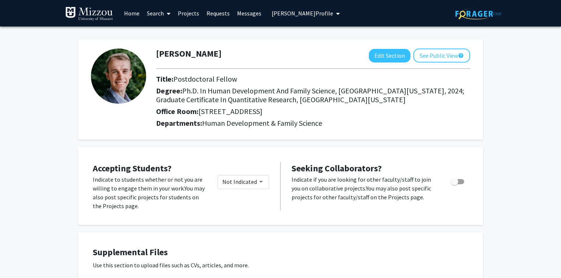
click at [316, 15] on span "Matthew Ogan's Profile" at bounding box center [301, 13] width 61 height 7
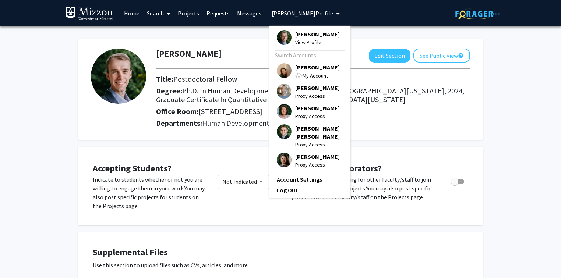
click at [312, 175] on link "Account Settings" at bounding box center [310, 179] width 66 height 9
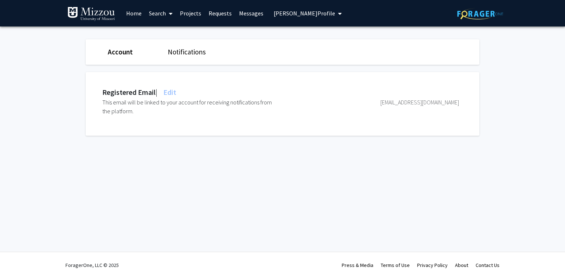
click at [174, 94] on span "Edit" at bounding box center [169, 92] width 14 height 9
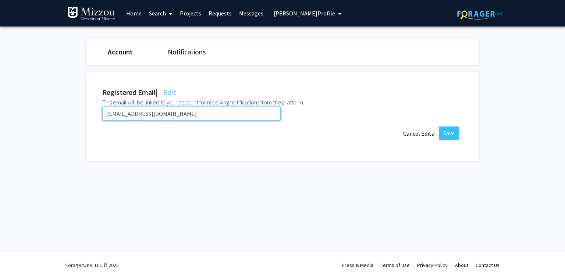
click at [174, 115] on input "oganm@umsystem.edu" at bounding box center [191, 114] width 178 height 14
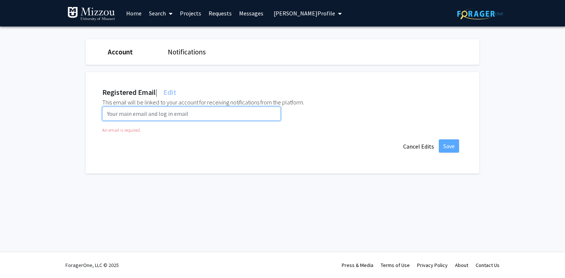
click at [238, 114] on input "email" at bounding box center [191, 114] width 178 height 14
paste input "maowdk@umsystem.edu"
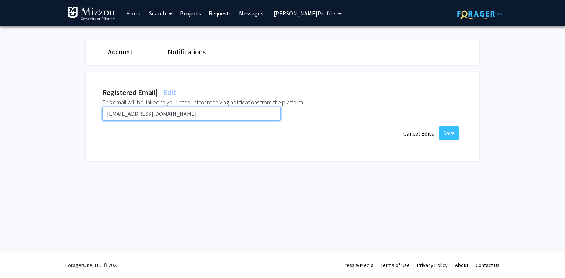
type input "maowdk@umsystem.edu"
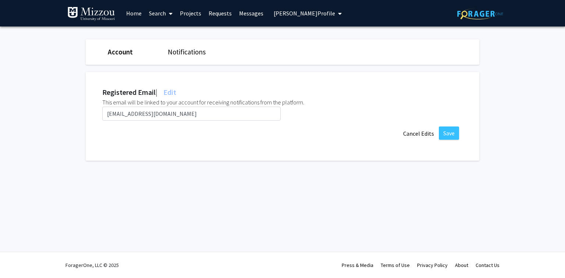
click at [281, 179] on div "Skip navigation Home Search Projects Requests Messages Matthew Ogan's Profile M…" at bounding box center [282, 139] width 565 height 278
click at [449, 137] on button "Save" at bounding box center [449, 133] width 20 height 13
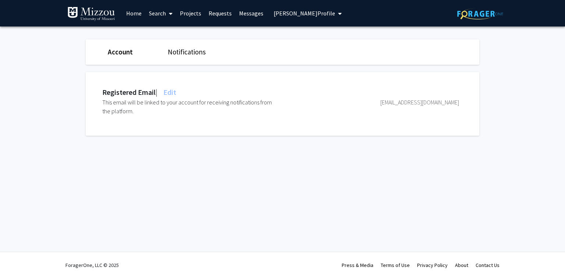
click at [316, 12] on span "Matthew Ogan's Profile" at bounding box center [304, 13] width 61 height 7
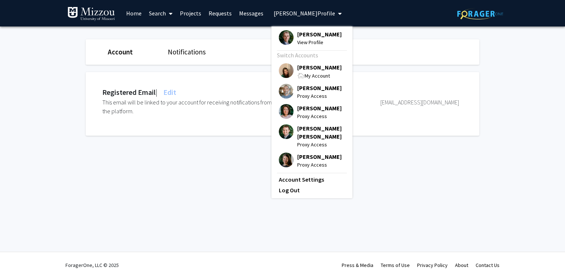
click at [314, 67] on span "[PERSON_NAME]" at bounding box center [319, 67] width 45 height 8
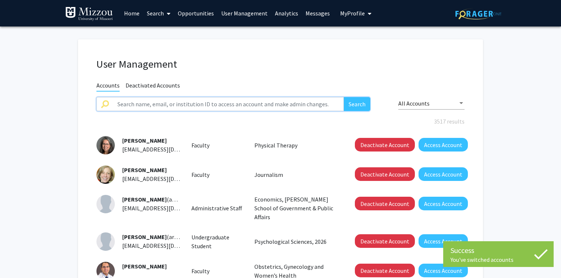
click at [278, 104] on input "text" at bounding box center [228, 104] width 231 height 14
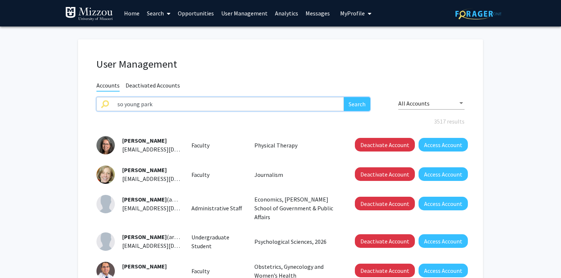
type input "so young park"
click at [344, 97] on button "Search" at bounding box center [357, 104] width 26 height 14
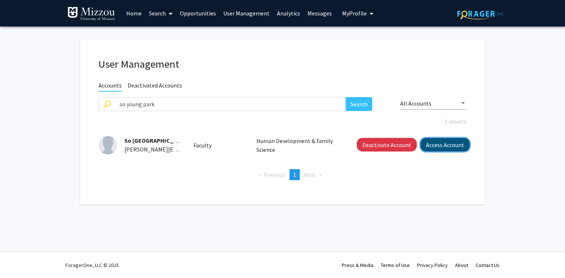
click at [434, 145] on button "Access Account" at bounding box center [444, 145] width 49 height 14
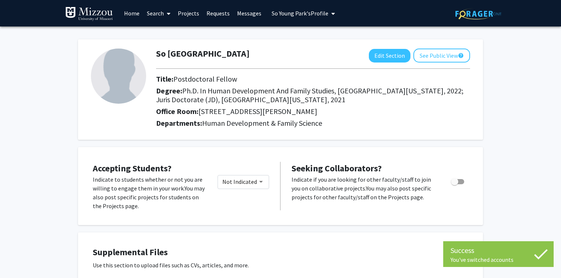
click at [281, 14] on span "So Young Park's Profile" at bounding box center [299, 13] width 57 height 7
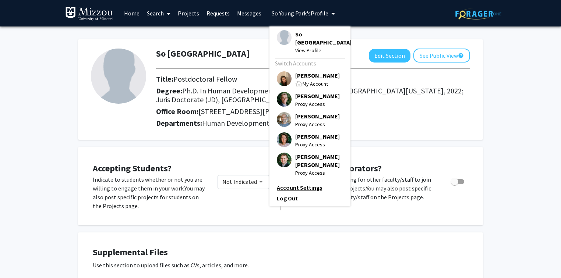
click at [302, 183] on link "Account Settings" at bounding box center [310, 187] width 66 height 9
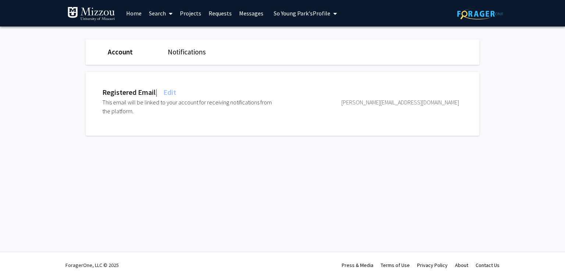
click at [175, 92] on span "Edit" at bounding box center [169, 92] width 14 height 9
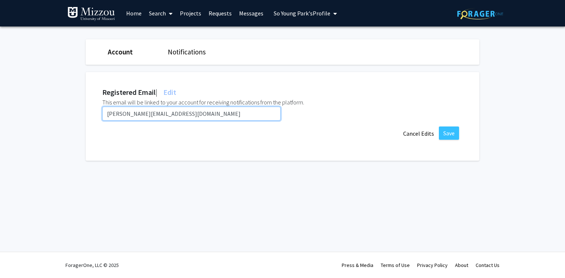
click at [187, 113] on input "soyoung.park@umsystem.edu" at bounding box center [191, 114] width 178 height 14
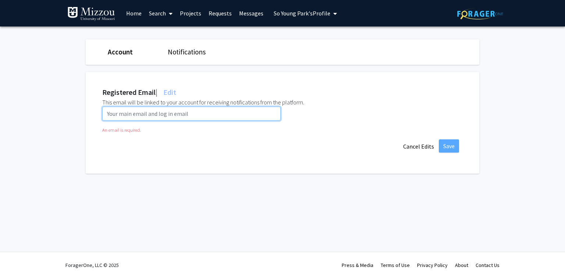
click at [273, 113] on input "email" at bounding box center [191, 114] width 178 height 14
paste input "spryv@umsystem.edu"
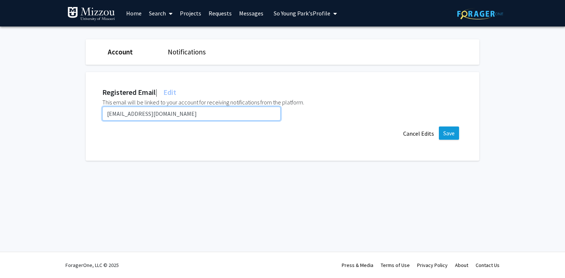
type input "spryv@umsystem.edu"
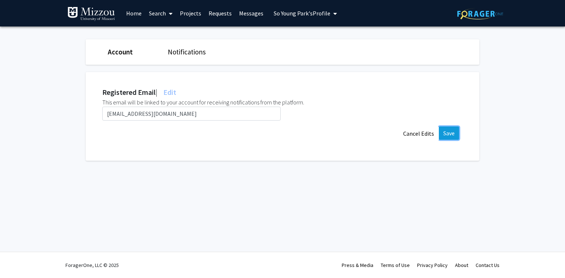
click at [449, 131] on button "Save" at bounding box center [449, 133] width 20 height 13
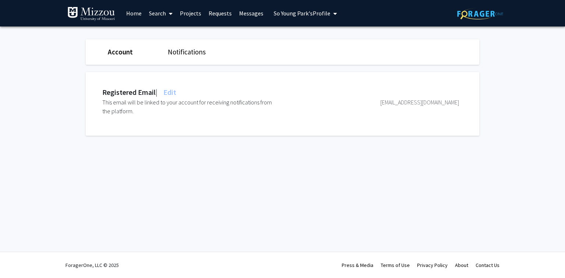
click at [303, 14] on span "So Young Park's Profile" at bounding box center [302, 13] width 57 height 7
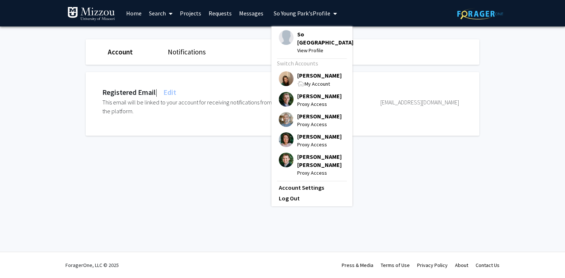
click at [310, 71] on span "[PERSON_NAME]" at bounding box center [319, 75] width 45 height 8
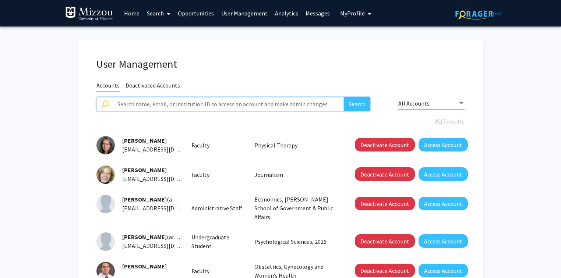
click at [323, 106] on input "text" at bounding box center [228, 104] width 231 height 14
type input "kellie seals"
click at [344, 97] on button "Search" at bounding box center [357, 104] width 26 height 14
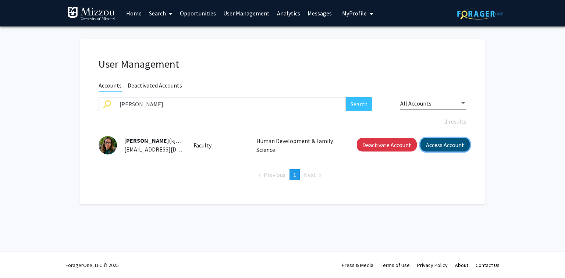
click at [436, 144] on button "Access Account" at bounding box center [444, 145] width 49 height 14
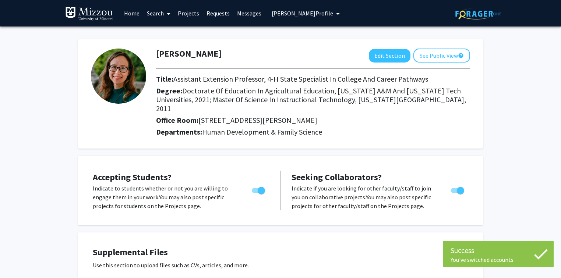
click at [278, 13] on span "Kellie Seals's Profile" at bounding box center [301, 13] width 61 height 7
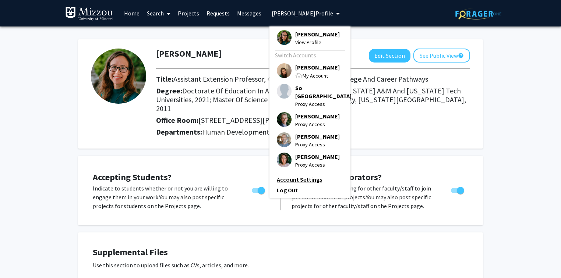
click at [283, 175] on link "Account Settings" at bounding box center [310, 179] width 66 height 9
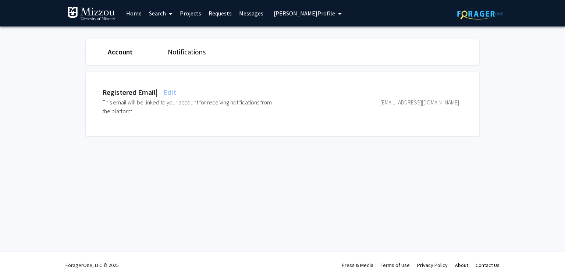
click at [176, 90] on span "Edit" at bounding box center [169, 92] width 14 height 9
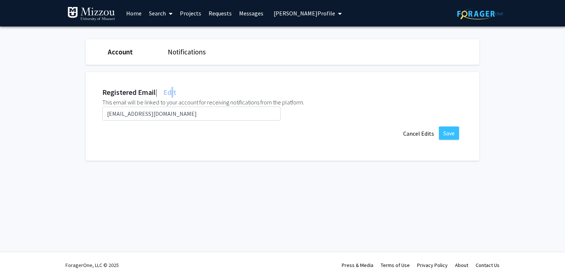
click at [287, 13] on span "Kellie Seals's Profile" at bounding box center [304, 13] width 61 height 7
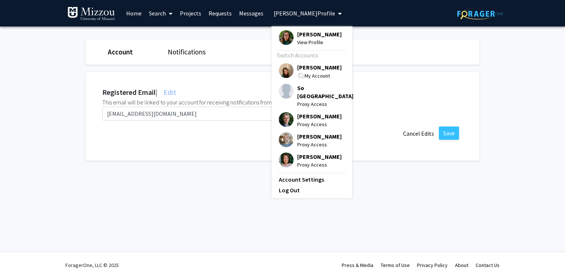
click at [299, 68] on span "[PERSON_NAME]" at bounding box center [319, 67] width 45 height 8
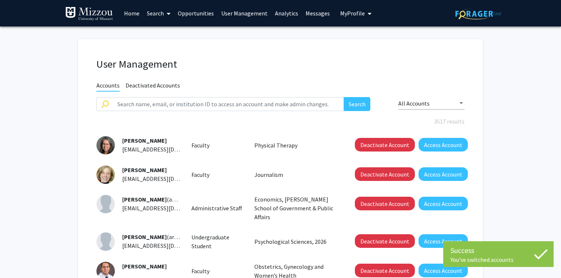
click at [295, 60] on h1 "User Management" at bounding box center [280, 64] width 368 height 13
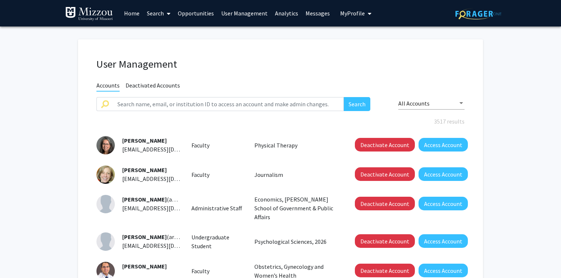
click at [340, 13] on span "My Profile" at bounding box center [352, 13] width 25 height 7
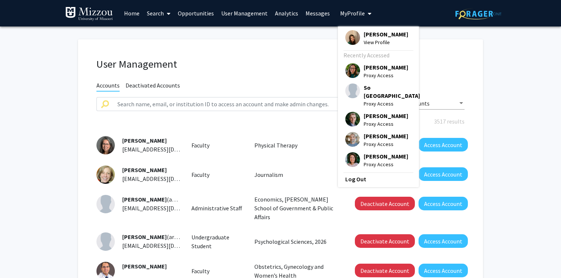
click at [365, 35] on span "[PERSON_NAME]" at bounding box center [385, 34] width 45 height 8
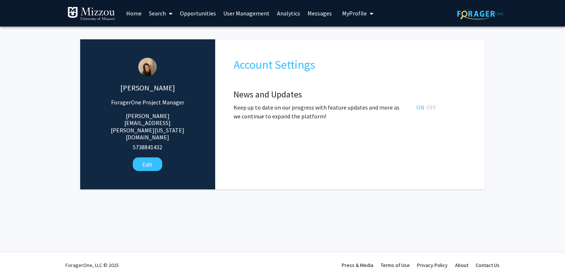
click at [237, 11] on link "User Management" at bounding box center [247, 13] width 54 height 26
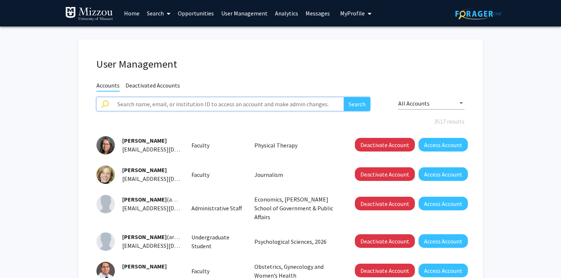
click at [238, 107] on input "text" at bounding box center [228, 104] width 231 height 14
paste input "hfs6rw@umsystem.edu"
click at [344, 97] on button "Search" at bounding box center [357, 104] width 26 height 14
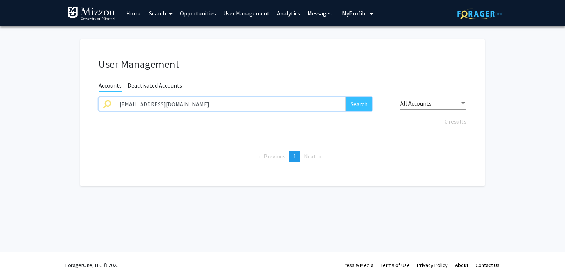
click at [288, 106] on input "hfs6rw@umsystem.edu" at bounding box center [230, 104] width 231 height 14
type input "hanamori"
click at [346, 97] on button "Search" at bounding box center [359, 104] width 26 height 14
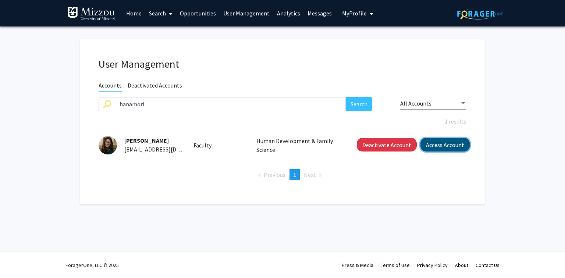
click at [449, 147] on button "Access Account" at bounding box center [444, 145] width 49 height 14
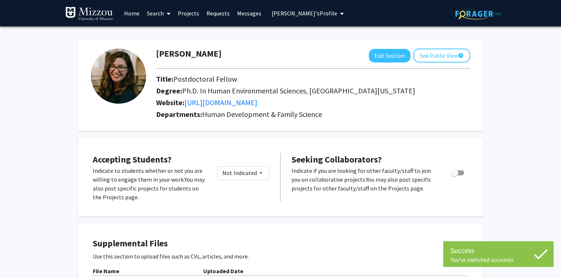
click at [280, 13] on span "Hanamori Skoblow's Profile" at bounding box center [303, 13] width 65 height 7
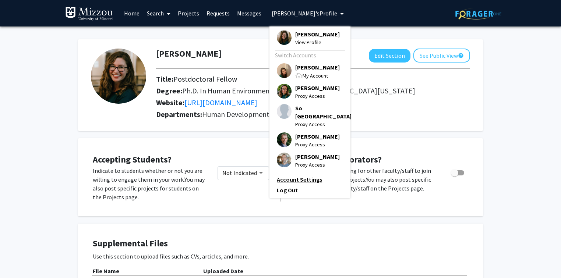
click at [280, 181] on link "Account Settings" at bounding box center [310, 179] width 66 height 9
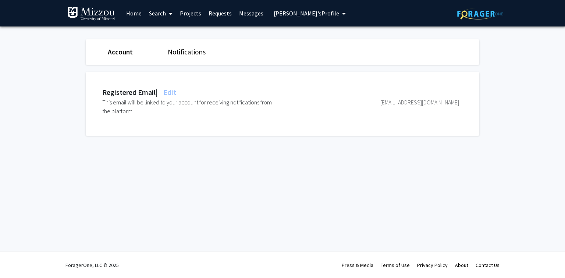
click at [175, 91] on span "Edit" at bounding box center [169, 92] width 14 height 9
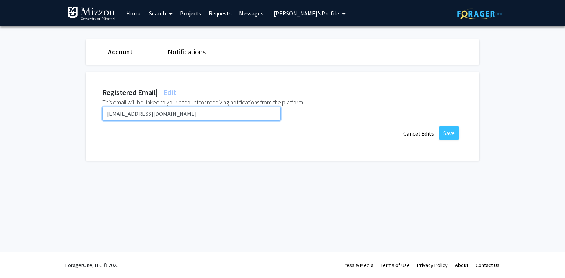
click at [175, 113] on input "skoblowh@umsystem.edu" at bounding box center [191, 114] width 178 height 14
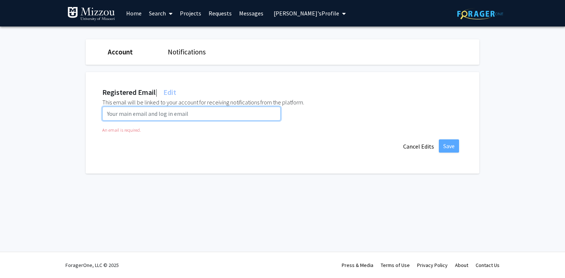
paste input "hfs6rw@umsystem.edu"
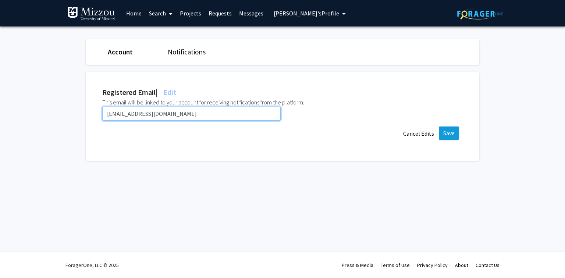
type input "hfs6rw@umsystem.edu"
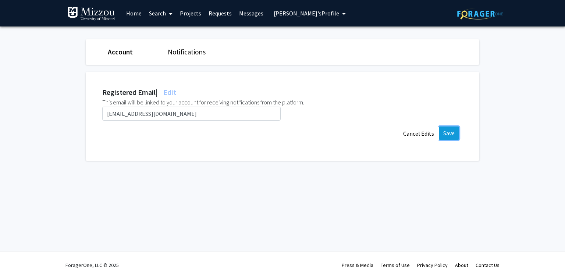
click at [448, 135] on button "Save" at bounding box center [449, 133] width 20 height 13
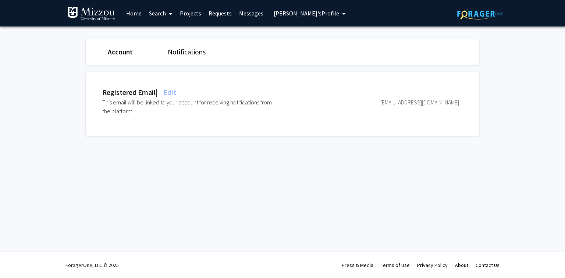
click at [324, 14] on span "Hanamori Skoblow's Profile" at bounding box center [306, 13] width 65 height 7
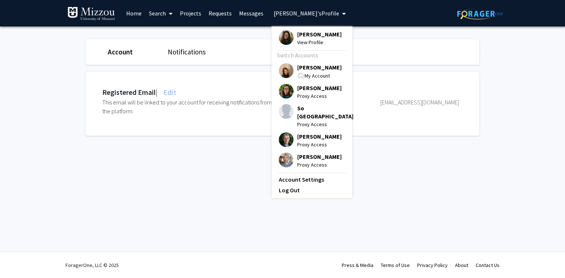
click at [321, 71] on span "[PERSON_NAME]" at bounding box center [319, 67] width 45 height 8
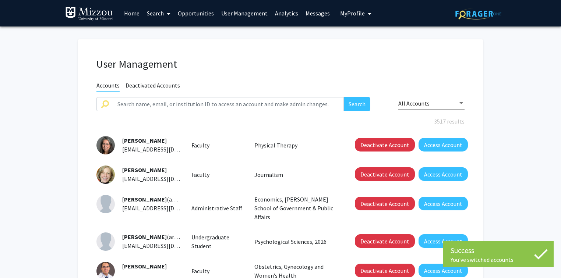
click at [320, 67] on h1 "User Management" at bounding box center [280, 64] width 368 height 13
click at [312, 104] on input "text" at bounding box center [228, 104] width 231 height 14
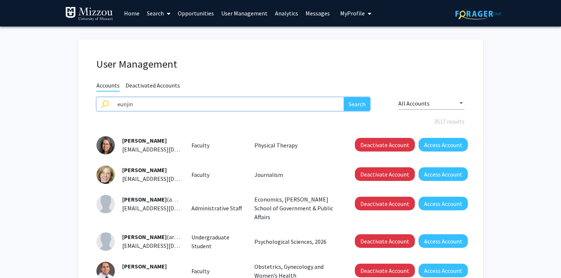
type input "eunjin"
click at [344, 97] on button "Search" at bounding box center [357, 104] width 26 height 14
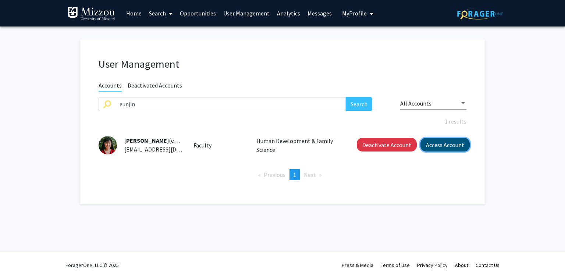
click at [445, 146] on button "Access Account" at bounding box center [444, 145] width 49 height 14
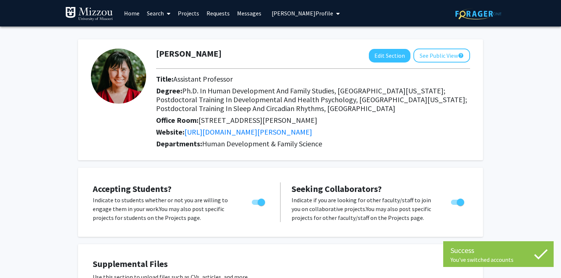
click at [287, 14] on span "Eunjin Tracy's Profile" at bounding box center [301, 13] width 61 height 7
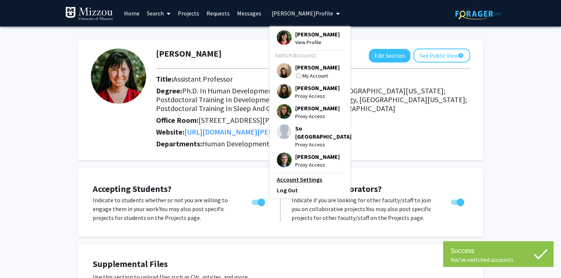
click at [301, 182] on link "Account Settings" at bounding box center [310, 179] width 66 height 9
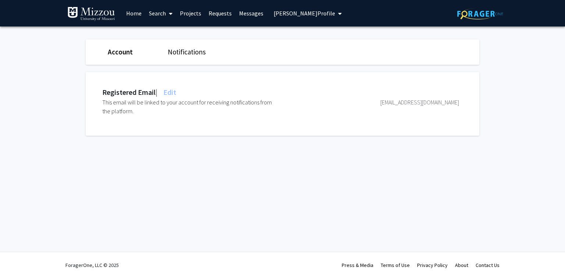
click at [175, 89] on span "Edit" at bounding box center [169, 92] width 14 height 9
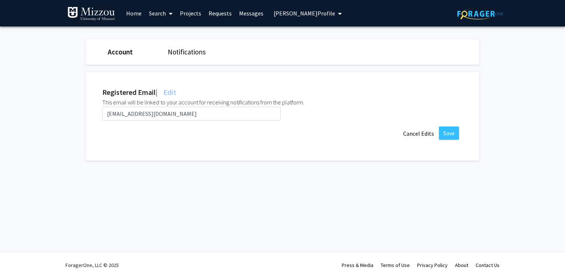
click at [287, 14] on span "Eunjin Tracy's Profile" at bounding box center [304, 13] width 61 height 7
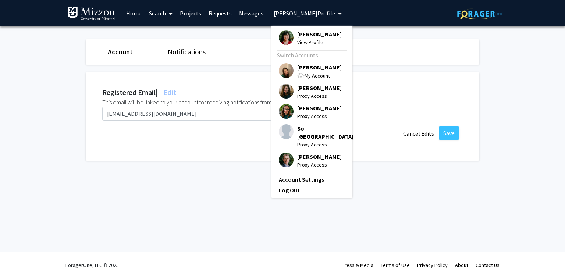
click at [303, 181] on link "Account Settings" at bounding box center [312, 179] width 66 height 9
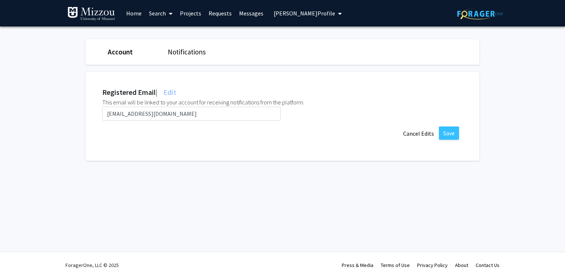
click at [315, 15] on span "Eunjin Tracy's Profile" at bounding box center [304, 13] width 61 height 7
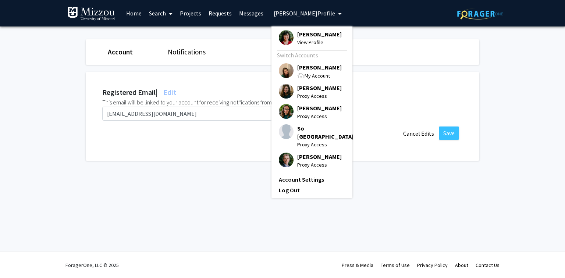
click at [313, 68] on span "[PERSON_NAME]" at bounding box center [319, 67] width 45 height 8
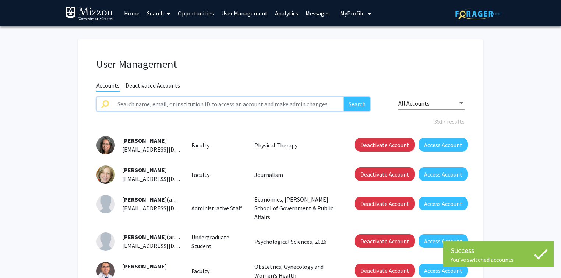
click at [257, 106] on input "text" at bounding box center [228, 104] width 231 height 14
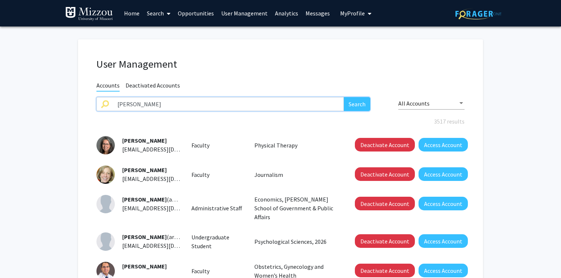
click at [344, 97] on button "Search" at bounding box center [357, 104] width 26 height 14
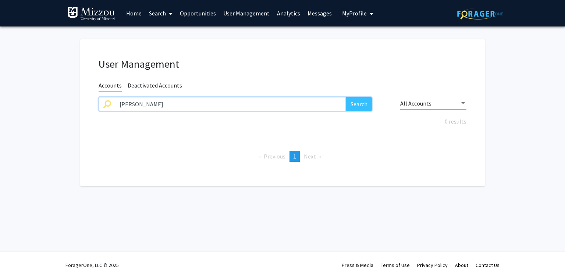
click at [122, 105] on input "ifen lin" at bounding box center [230, 104] width 231 height 14
type input "i-fen lin"
click at [346, 97] on button "Search" at bounding box center [359, 104] width 26 height 14
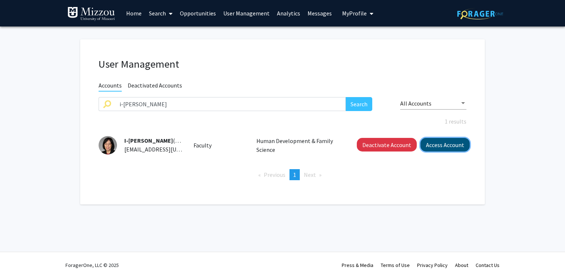
click at [438, 148] on button "Access Account" at bounding box center [444, 145] width 49 height 14
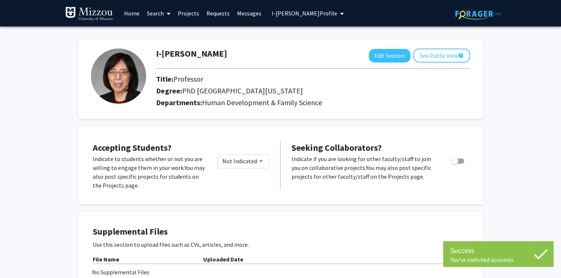
click at [280, 15] on span "I-Fen Lin's Profile" at bounding box center [303, 13] width 65 height 7
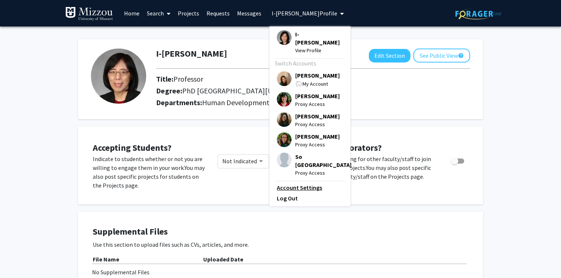
click at [290, 183] on link "Account Settings" at bounding box center [310, 187] width 66 height 9
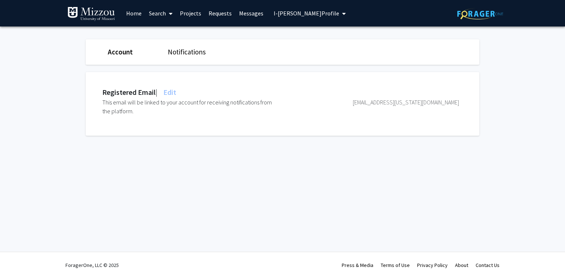
click at [174, 91] on span "Edit" at bounding box center [169, 92] width 14 height 9
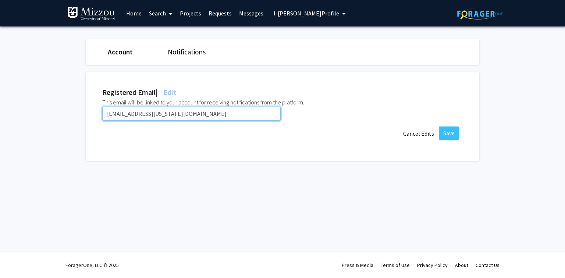
click at [174, 114] on input "ilin@missouri.edu" at bounding box center [191, 114] width 178 height 14
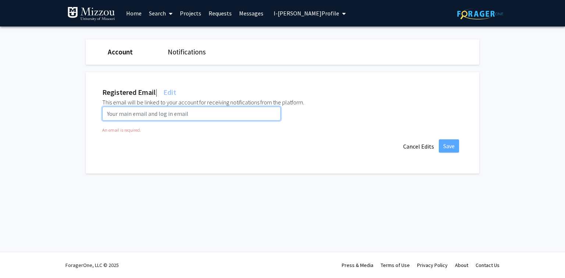
click at [202, 115] on input "email" at bounding box center [191, 114] width 178 height 14
paste input "ilckg@umsystem.edu"
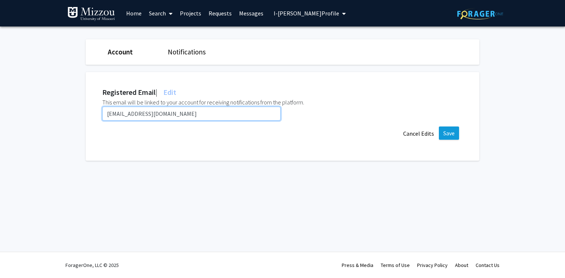
type input "ilckg@umsystem.edu"
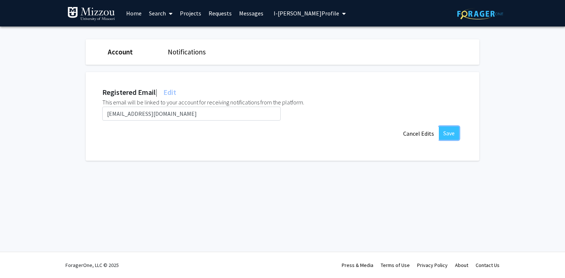
click at [452, 134] on button "Save" at bounding box center [449, 133] width 20 height 13
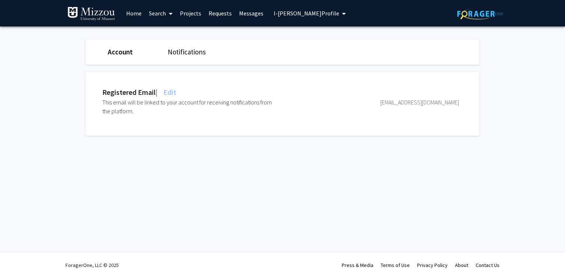
click at [304, 13] on span "I-Fen Lin's Profile" at bounding box center [306, 13] width 65 height 7
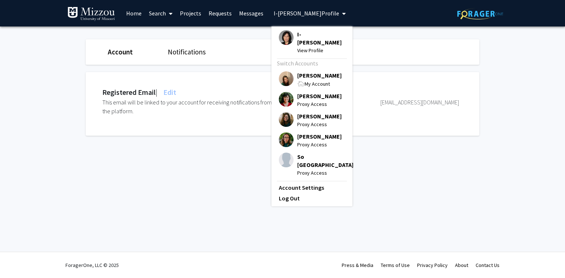
click at [315, 71] on span "[PERSON_NAME]" at bounding box center [319, 75] width 45 height 8
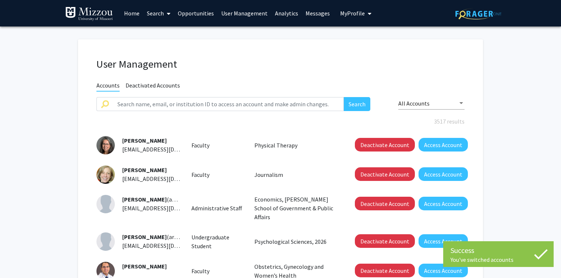
click at [309, 56] on div "User Management Accounts Deactivated Accounts Search All Accounts 3517 results …" at bounding box center [280, 258] width 405 height 438
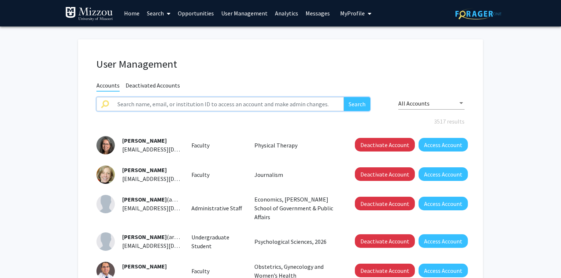
click at [220, 103] on input "text" at bounding box center [228, 104] width 231 height 14
type input "meinertz"
click at [344, 97] on button "Search" at bounding box center [357, 104] width 26 height 14
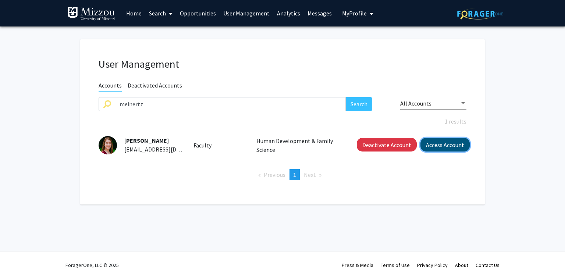
click at [444, 145] on button "Access Account" at bounding box center [444, 145] width 49 height 14
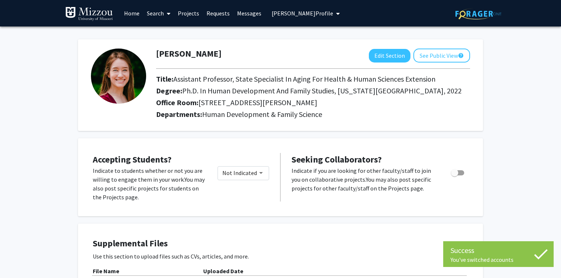
click at [281, 11] on span "[PERSON_NAME] Profile" at bounding box center [301, 13] width 61 height 7
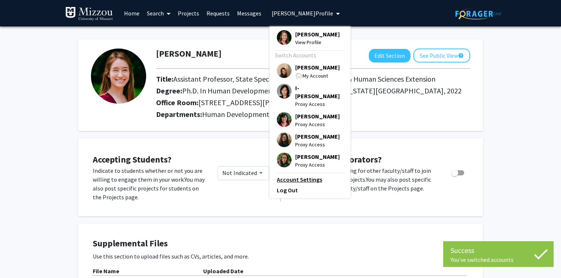
click at [286, 182] on link "Account Settings" at bounding box center [310, 179] width 66 height 9
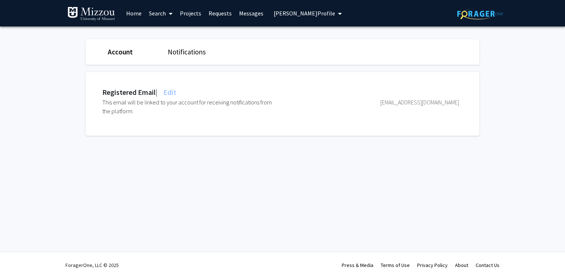
click at [173, 90] on span "Edit" at bounding box center [169, 92] width 14 height 9
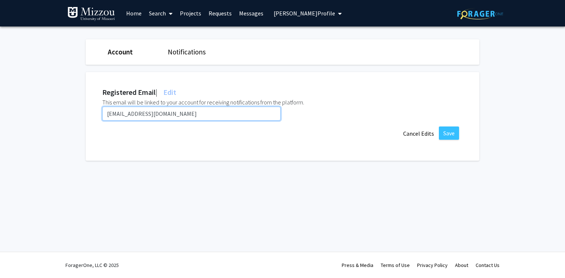
click at [177, 113] on input "[EMAIL_ADDRESS][DOMAIN_NAME]" at bounding box center [191, 114] width 178 height 14
click at [176, 113] on input "[EMAIL_ADDRESS][DOMAIN_NAME]" at bounding box center [191, 114] width 178 height 14
click at [177, 112] on input "[EMAIL_ADDRESS][DOMAIN_NAME]" at bounding box center [191, 114] width 178 height 14
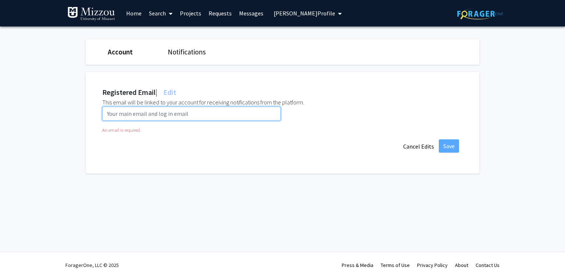
paste input "[EMAIL_ADDRESS][DOMAIN_NAME]"
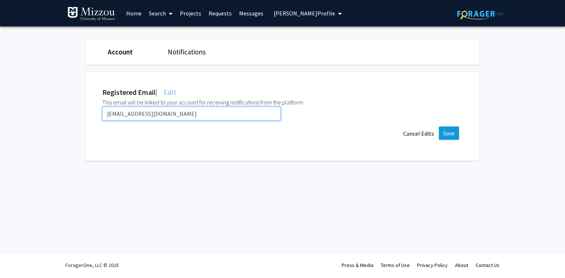
type input "[EMAIL_ADDRESS][DOMAIN_NAME]"
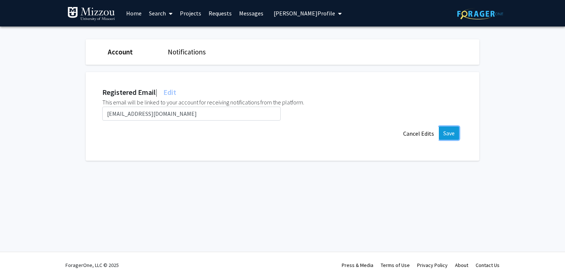
click at [447, 133] on button "Save" at bounding box center [449, 133] width 20 height 13
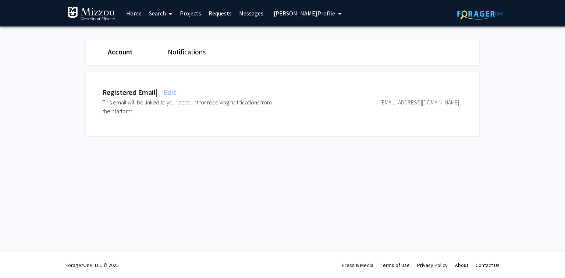
click at [309, 14] on span "[PERSON_NAME] Profile" at bounding box center [304, 13] width 61 height 7
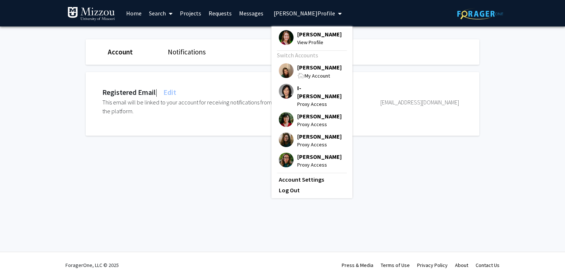
click at [321, 34] on span "[PERSON_NAME]" at bounding box center [319, 34] width 45 height 8
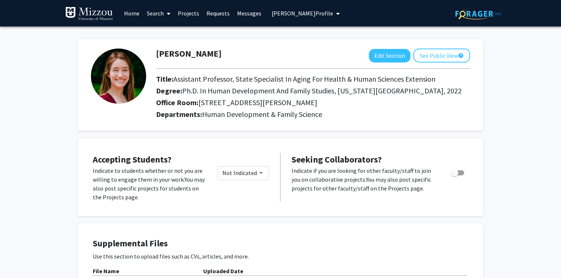
click at [156, 13] on link "Search" at bounding box center [158, 13] width 31 height 26
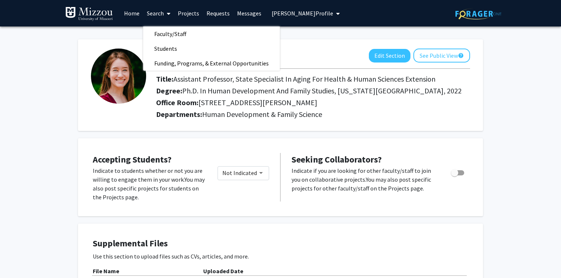
drag, startPoint x: 282, startPoint y: 38, endPoint x: 282, endPoint y: 33, distance: 5.5
click at [282, 38] on div "[PERSON_NAME] Edit Section See Public View help Title: Assistant Professor, Sta…" at bounding box center [280, 81] width 405 height 99
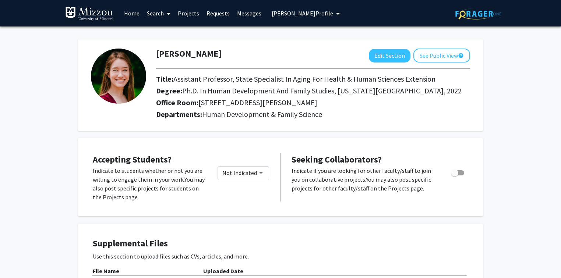
click at [284, 13] on span "[PERSON_NAME] Profile" at bounding box center [301, 13] width 61 height 7
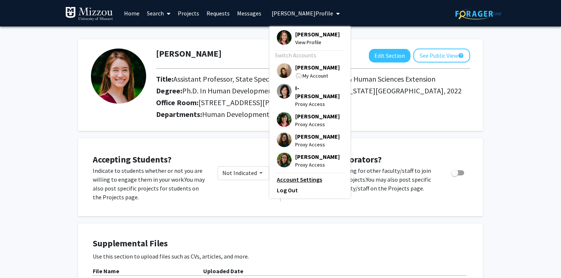
click at [291, 183] on link "Account Settings" at bounding box center [310, 179] width 66 height 9
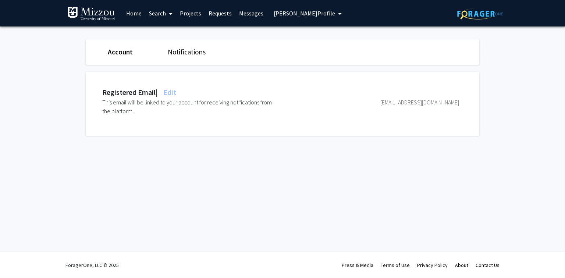
click at [174, 91] on span "Edit" at bounding box center [169, 92] width 14 height 9
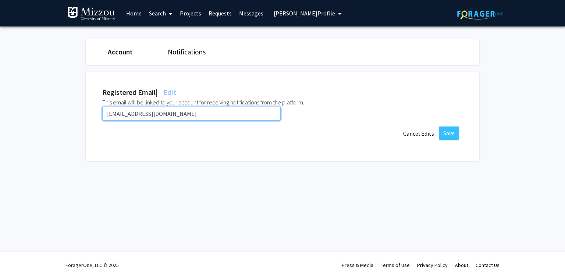
click at [178, 113] on input "[EMAIL_ADDRESS][DOMAIN_NAME]" at bounding box center [191, 114] width 178 height 14
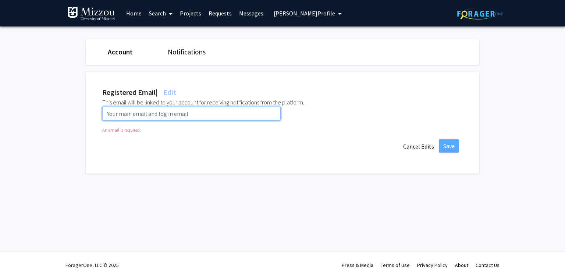
click at [245, 114] on input "email" at bounding box center [191, 114] width 178 height 14
paste input "nmeinertz@missouri.edu"
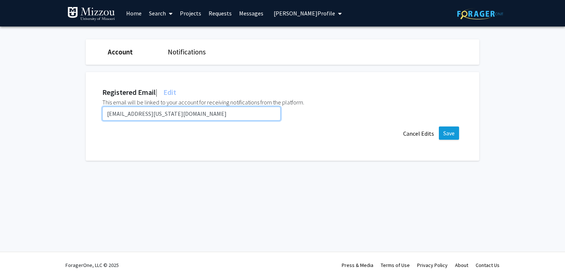
type input "nmeinertz@missouri.edu"
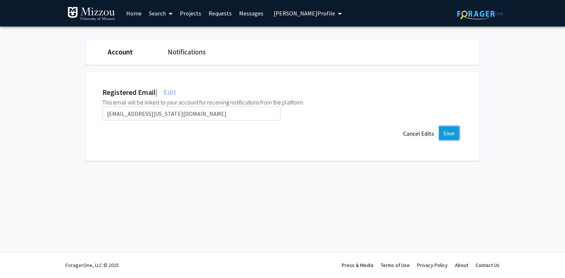
click at [449, 133] on button "Save" at bounding box center [449, 133] width 20 height 13
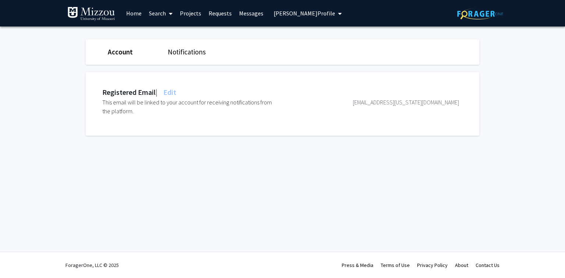
click at [181, 50] on link "Notifications" at bounding box center [187, 51] width 38 height 9
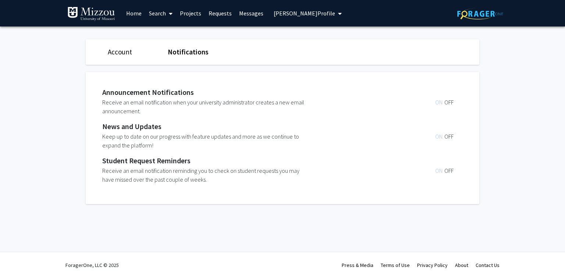
click at [125, 52] on link "Account" at bounding box center [120, 51] width 24 height 9
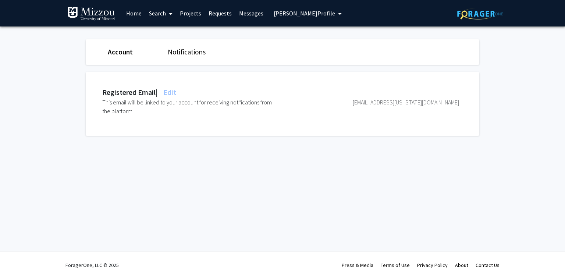
click at [260, 31] on div "Account Notifications Registered Email | Edit This email will be linked to your…" at bounding box center [283, 89] width 394 height 126
click at [175, 91] on span "Edit" at bounding box center [169, 92] width 14 height 9
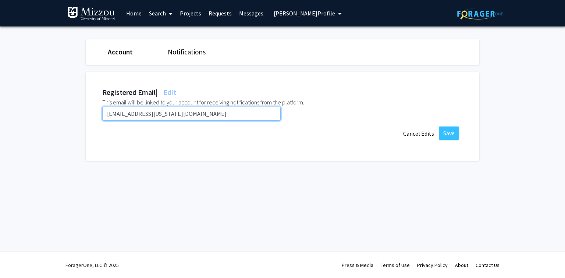
click at [172, 113] on input "nmeinertz@missouri.edu" at bounding box center [191, 114] width 178 height 14
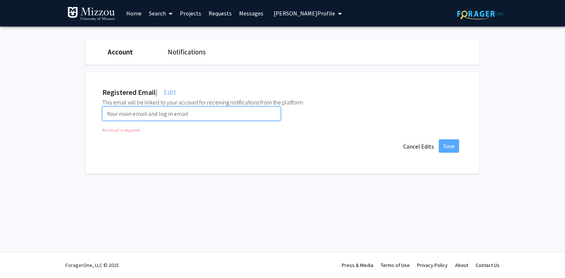
paste input "[EMAIL_ADDRESS][DOMAIN_NAME]"
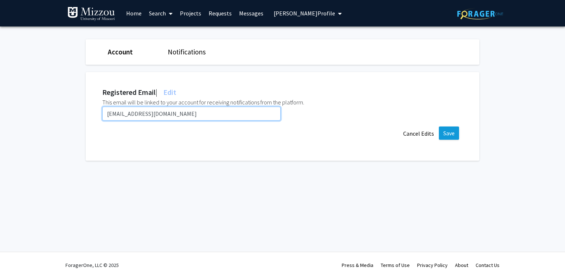
type input "[EMAIL_ADDRESS][DOMAIN_NAME]"
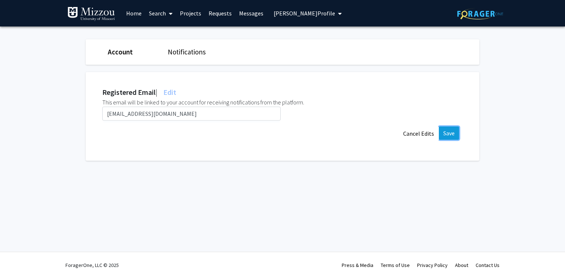
click at [451, 135] on button "Save" at bounding box center [449, 133] width 20 height 13
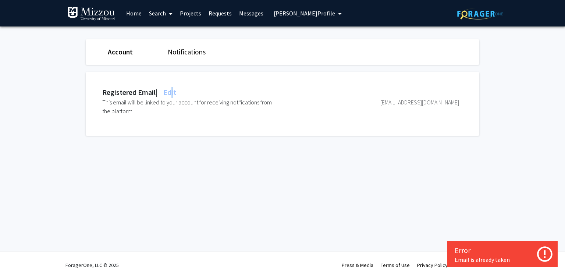
click at [176, 91] on span "Edit" at bounding box center [169, 92] width 14 height 9
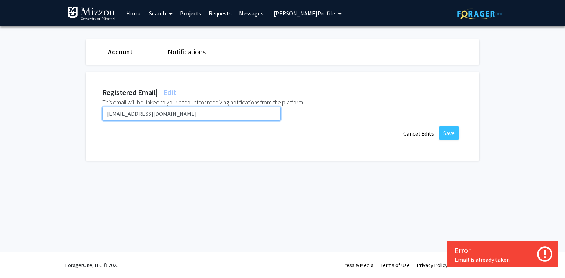
click at [175, 112] on input "[EMAIL_ADDRESS][DOMAIN_NAME]" at bounding box center [191, 114] width 178 height 14
click at [177, 111] on input "[EMAIL_ADDRESS][DOMAIN_NAME]" at bounding box center [191, 114] width 178 height 14
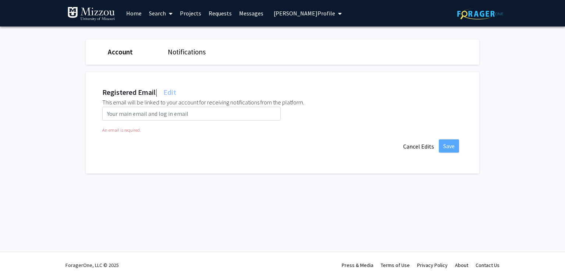
click at [476, 99] on div "Registered Email | Edit This email will be linked to your account for receiving…" at bounding box center [288, 123] width 405 height 102
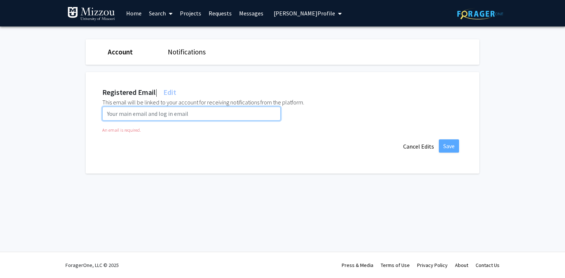
click at [268, 113] on input "email" at bounding box center [191, 114] width 178 height 14
paste input "nmeinertz@missouri.edu"
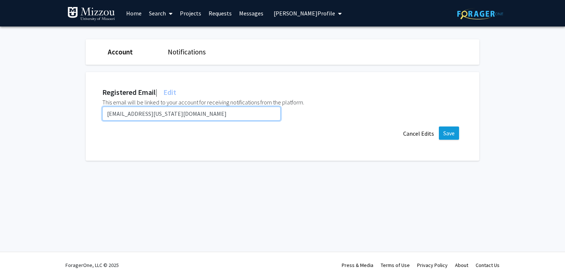
type input "nmeinertz@missouri.edu"
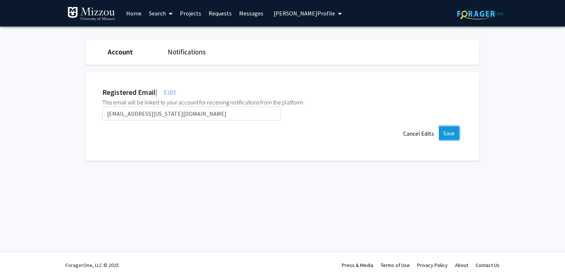
click at [449, 135] on button "Save" at bounding box center [449, 133] width 20 height 13
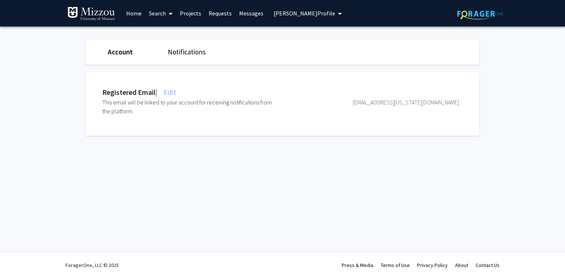
click at [306, 13] on span "[PERSON_NAME] Profile" at bounding box center [304, 13] width 61 height 7
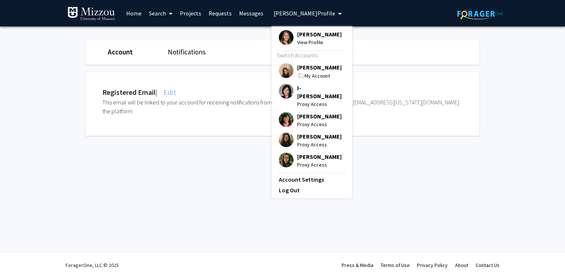
click at [408, 172] on div "Skip navigation Home Search Projects Requests Messages Naomi Meinertz's Profile…" at bounding box center [282, 139] width 565 height 278
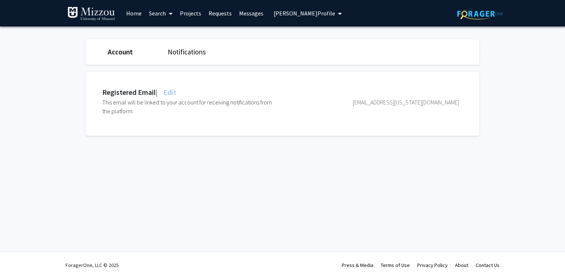
click at [320, 13] on span "[PERSON_NAME] Profile" at bounding box center [304, 13] width 61 height 7
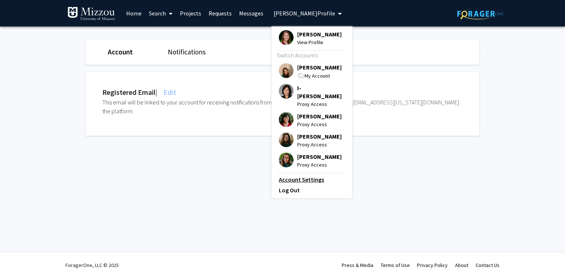
click at [308, 181] on link "Account Settings" at bounding box center [312, 179] width 66 height 9
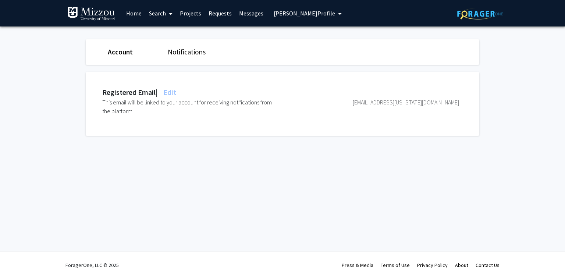
click at [175, 95] on span "Edit" at bounding box center [169, 92] width 14 height 9
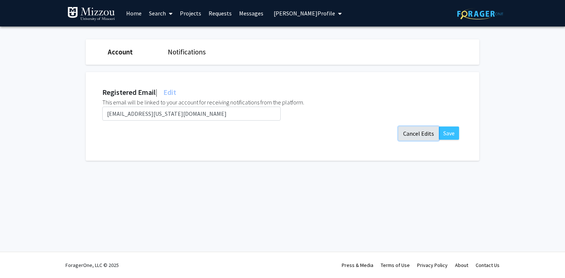
click at [411, 132] on button "Cancel Edits" at bounding box center [418, 134] width 40 height 14
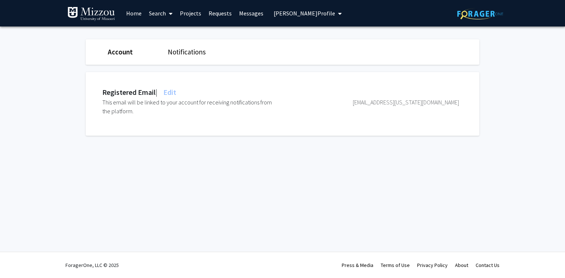
click at [278, 14] on span "[PERSON_NAME] Profile" at bounding box center [304, 13] width 61 height 7
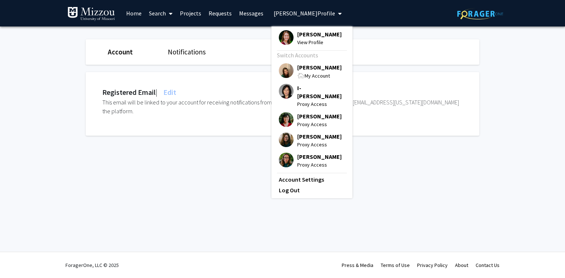
click at [310, 66] on span "[PERSON_NAME]" at bounding box center [319, 67] width 45 height 8
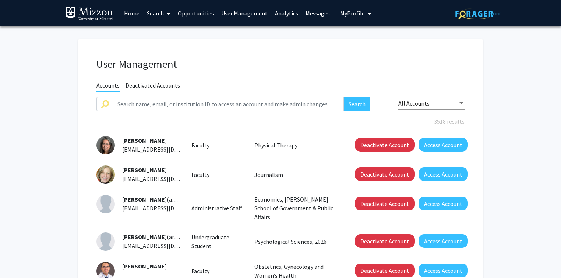
click at [281, 14] on link "Analytics" at bounding box center [286, 13] width 31 height 26
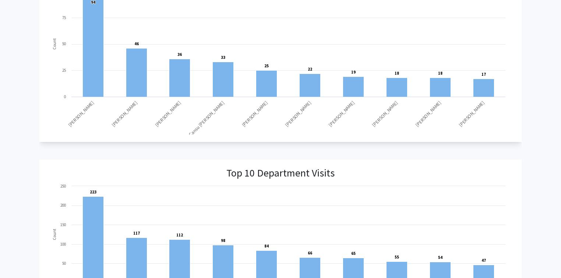
scroll to position [559, 0]
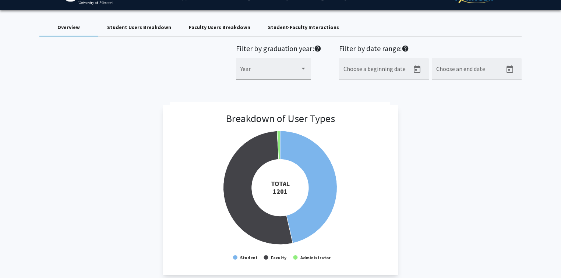
scroll to position [0, 0]
